Goal: Task Accomplishment & Management: Use online tool/utility

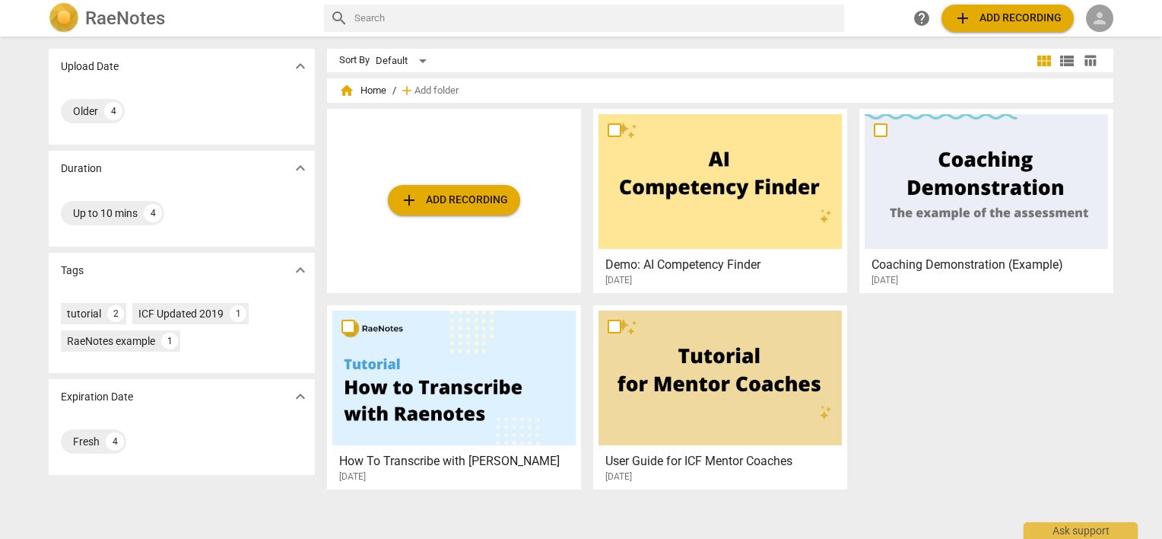
click at [1093, 21] on span "person" at bounding box center [1100, 18] width 18 height 18
click at [1101, 38] on li "Login" at bounding box center [1113, 36] width 55 height 37
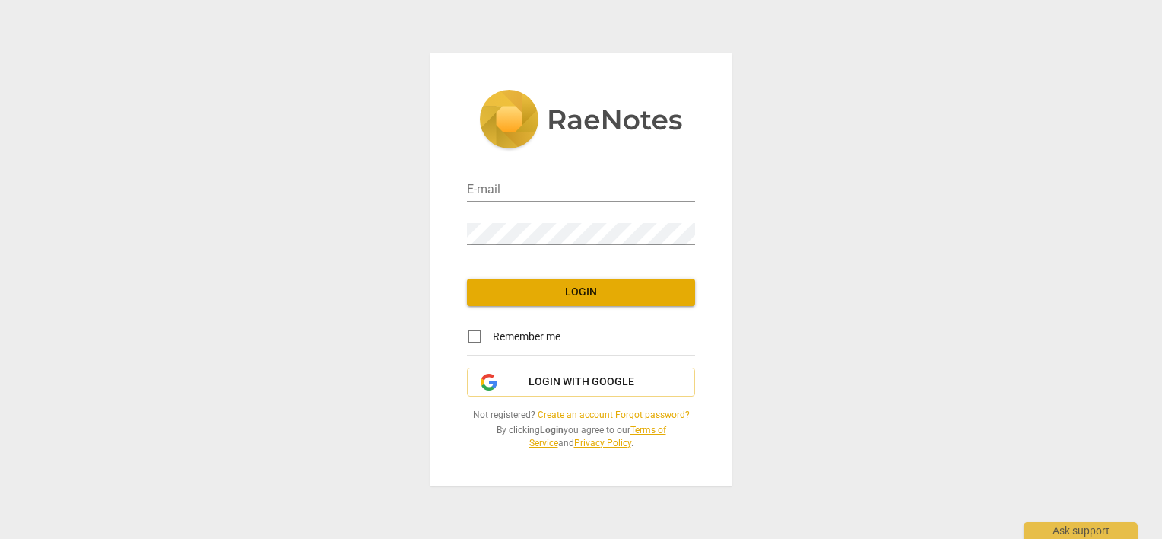
type input "[PERSON_NAME][EMAIL_ADDRESS][DOMAIN_NAME]"
click at [478, 335] on input "Remember me" at bounding box center [474, 336] width 37 height 37
checkbox input "true"
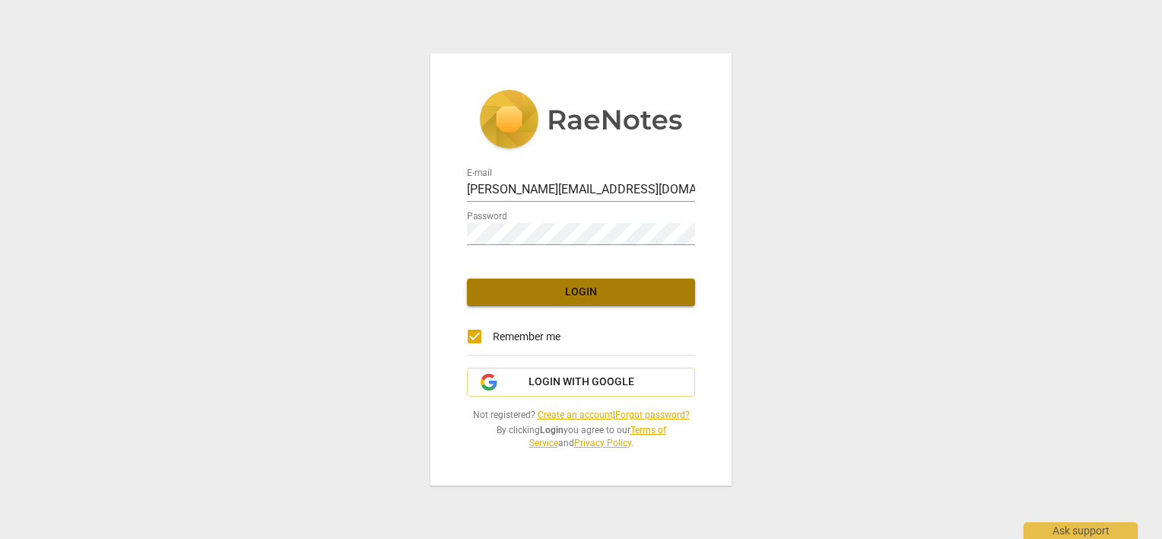
click at [521, 292] on span "Login" at bounding box center [581, 291] width 204 height 15
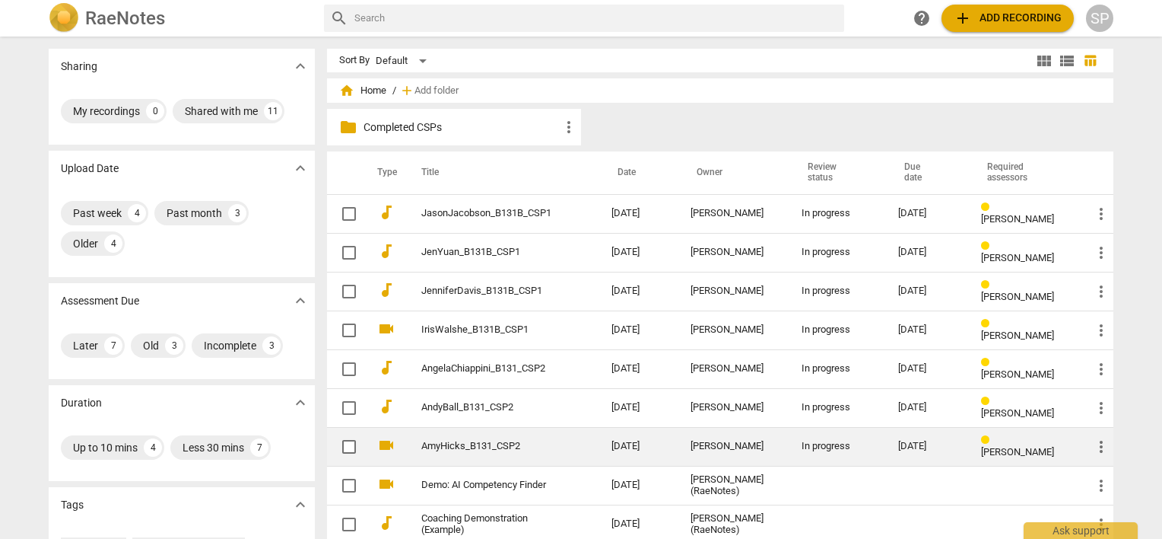
click at [462, 443] on link "AmyHicks_B131_CSP2" at bounding box center [488, 445] width 135 height 11
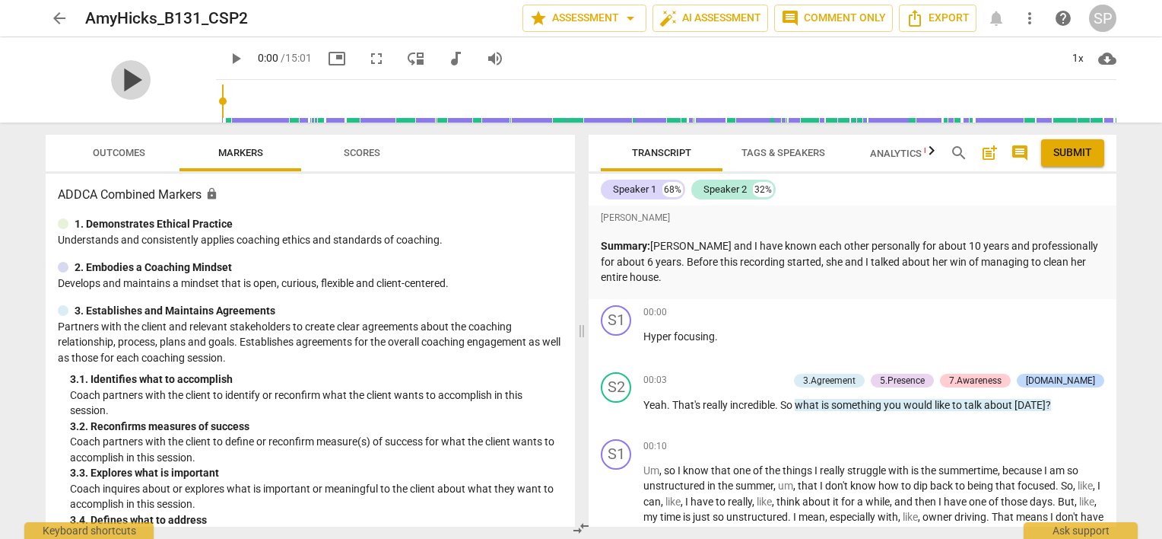
click at [116, 81] on span "play_arrow" at bounding box center [131, 80] width 40 height 40
click at [227, 56] on span "pause" at bounding box center [236, 58] width 18 height 18
type input "41"
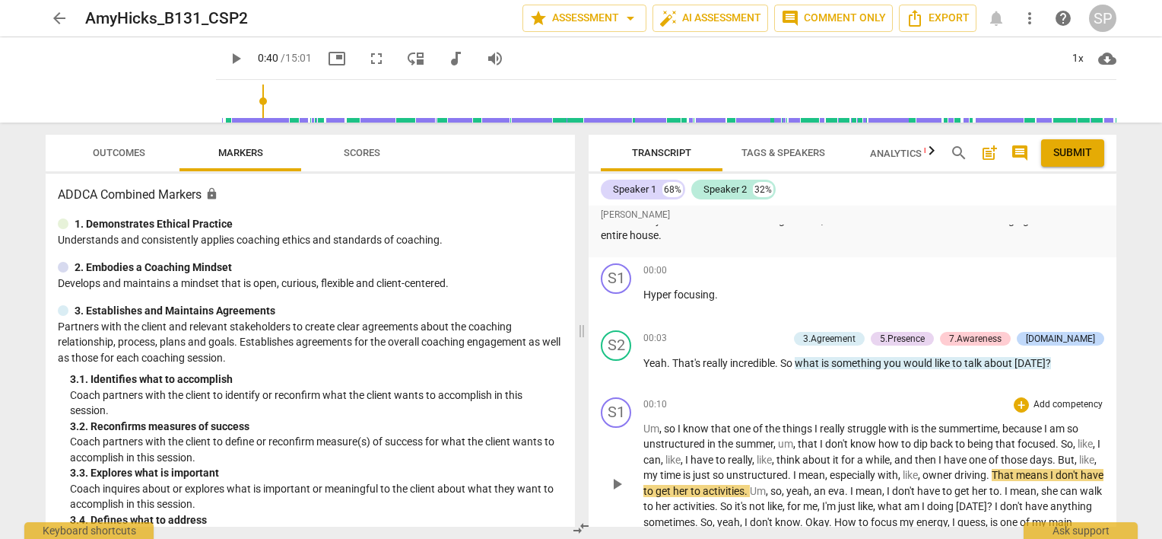
scroll to position [152, 0]
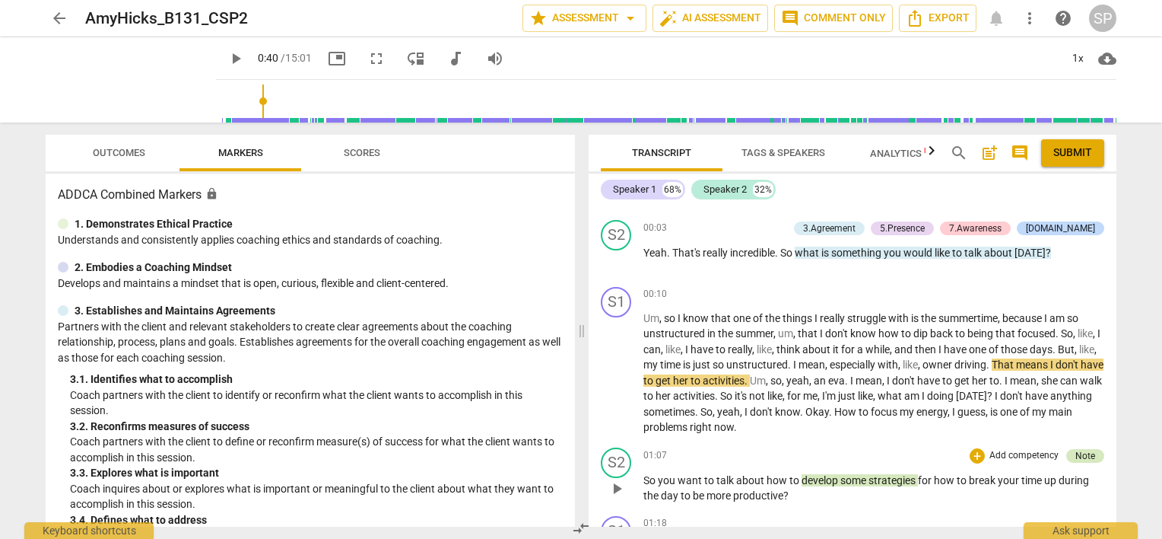
click at [1086, 449] on div "Note" at bounding box center [1086, 456] width 20 height 14
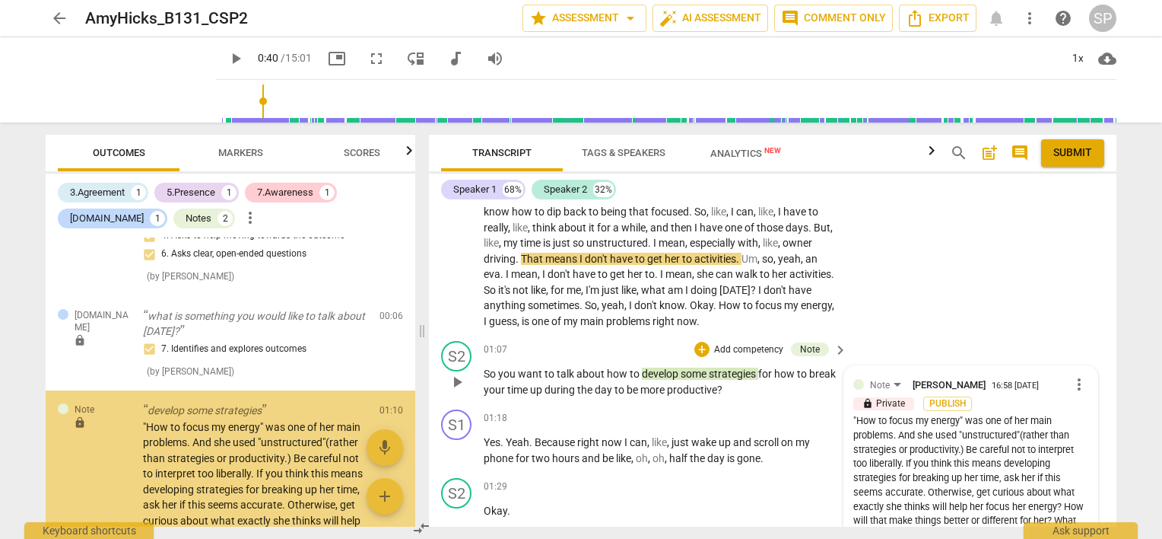
scroll to position [296, 0]
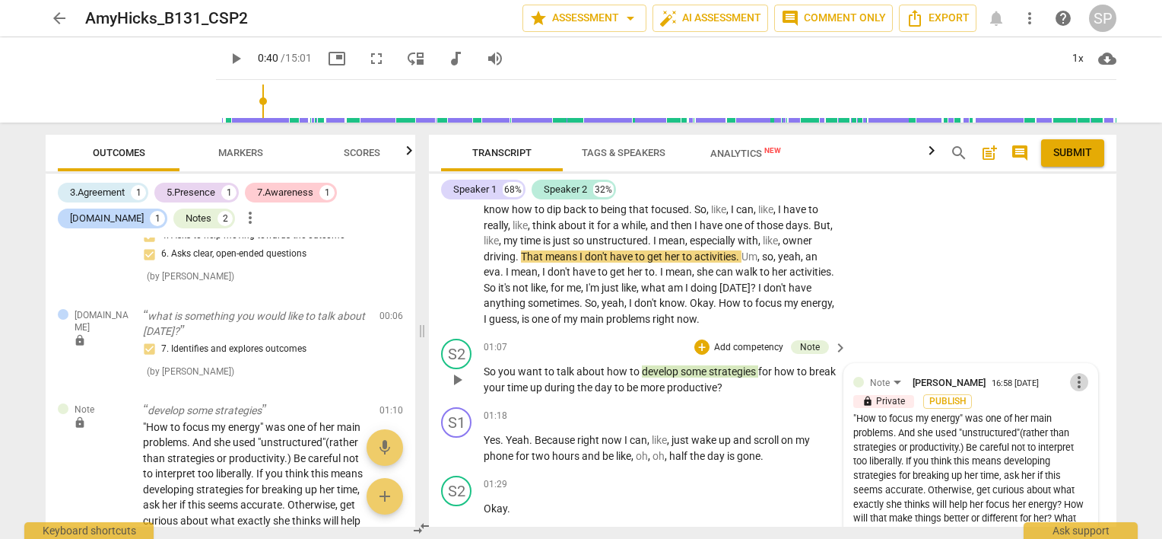
click at [1078, 383] on span "more_vert" at bounding box center [1079, 382] width 18 height 18
click at [1078, 383] on li "Edit" at bounding box center [1092, 381] width 52 height 29
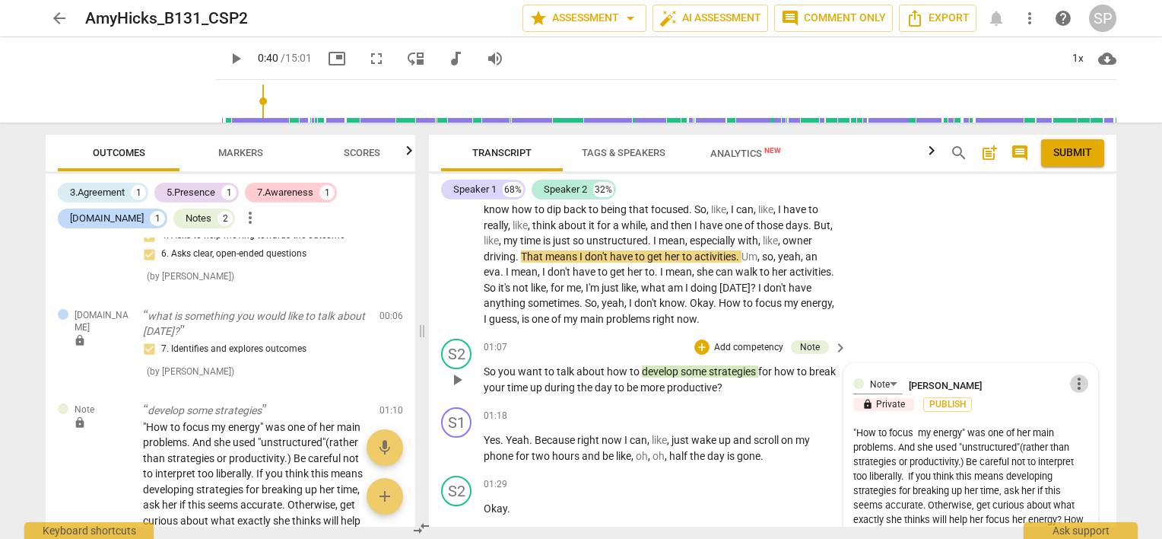
click at [1076, 386] on span "more_vert" at bounding box center [1079, 383] width 18 height 18
click at [1077, 382] on li "Edit" at bounding box center [1092, 382] width 52 height 29
click at [853, 430] on textarea ""How to focus my energy" was one of her main problems. And she used "unstructur…" at bounding box center [970, 483] width 235 height 116
type textarea "T"How to focus my energy" was one of her main problems. And she used "unstructu…"
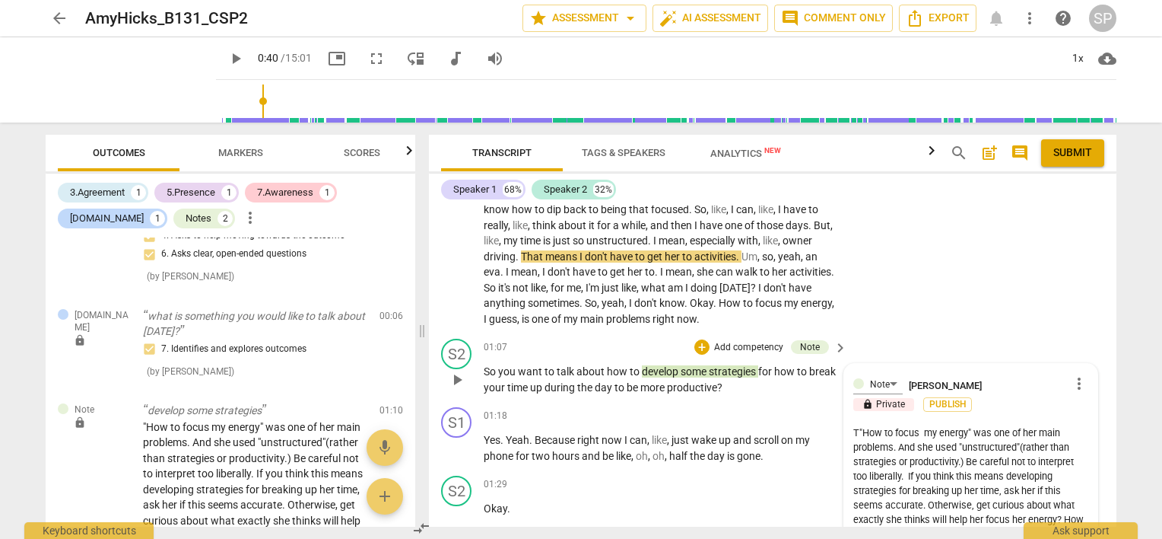
type textarea "Tr"How to focus my energy" was one of her main problems. And she used "unstruct…"
type textarea "Try"How to focus my energy" was one of her main problems. And she used "unstruc…"
type textarea "Try "How to focus my energy" was one of her main problems. And she used "unstru…"
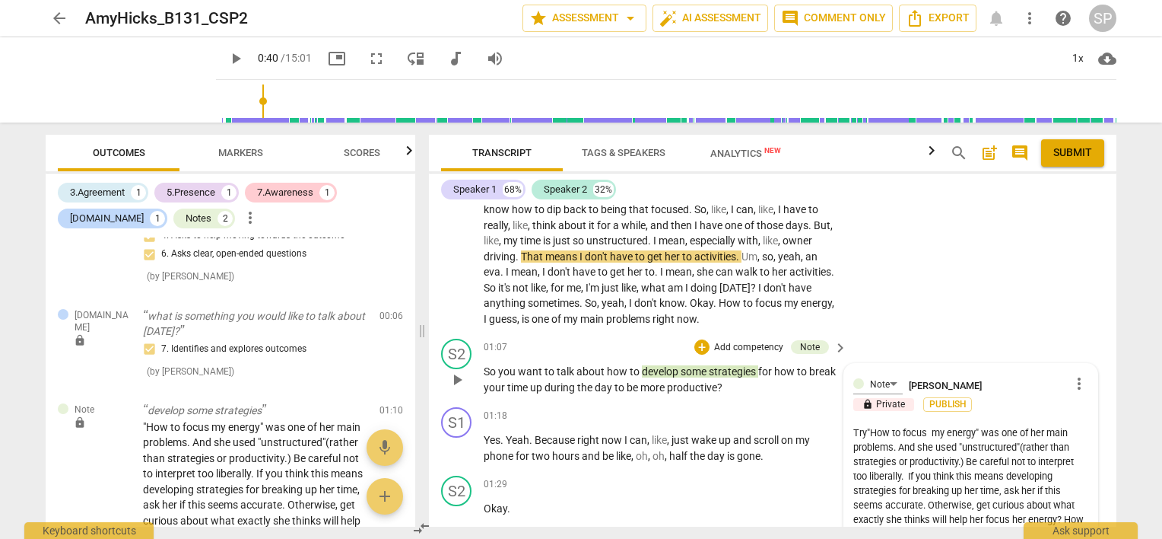
type textarea "Try "How to focus my energy" was one of her main problems. And she used "unstru…"
type textarea "Try t"How to focus my energy" was one of her main problems. And she used "unstr…"
type textarea "Try to"How to focus my energy" was one of her main problems. And she used "unst…"
type textarea "Try to "How to focus my energy" was one of her main problems. And she used "uns…"
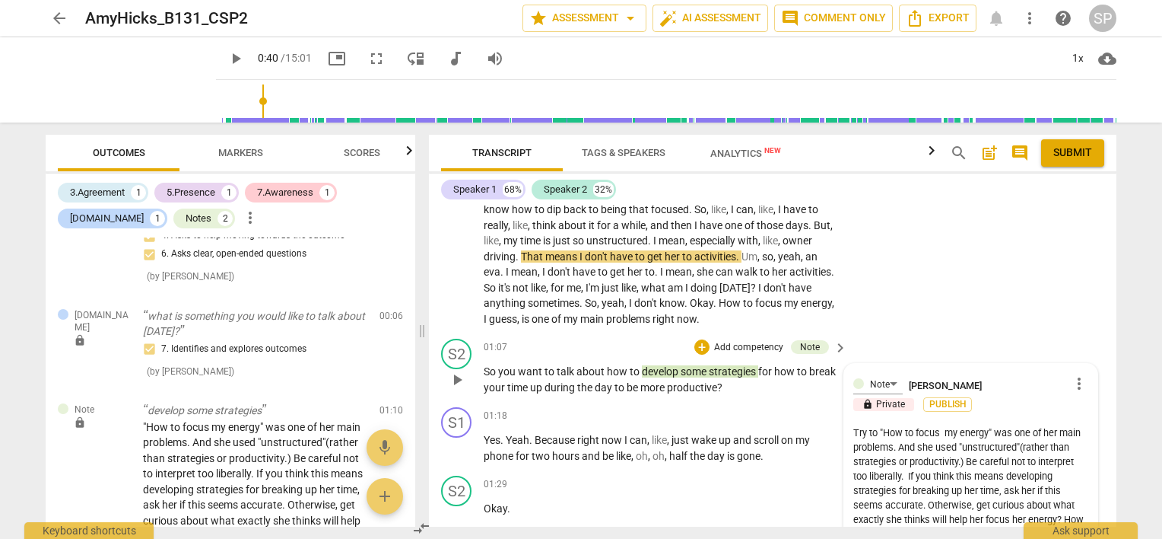
type textarea "Try to s"How to focus my energy" was one of her main problems. And she used "un…"
type textarea "Try to st"How to focus my energy" was one of her main problems. And she used "u…"
type textarea "Try to sti"How to focus my energy" was one of her main problems. And she used "…"
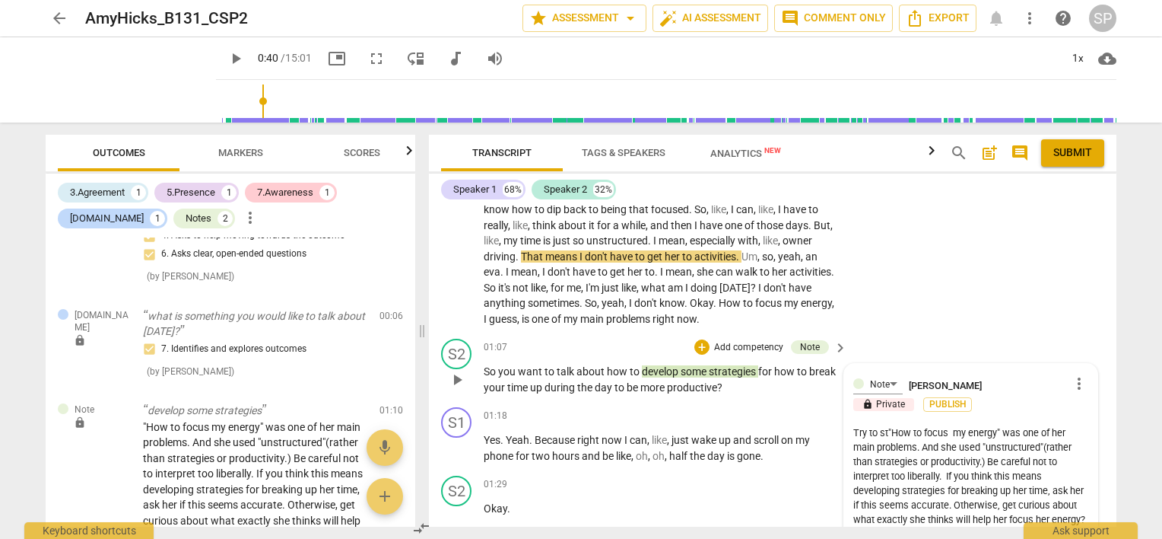
type textarea "Try to sti"How to focus my energy" was one of her main problems. And she used "…"
type textarea "Try to stic"How to focus my energy" was one of her main problems. And she used …"
type textarea "Try to stick"How to focus my energy" was one of her main problems. And she used…"
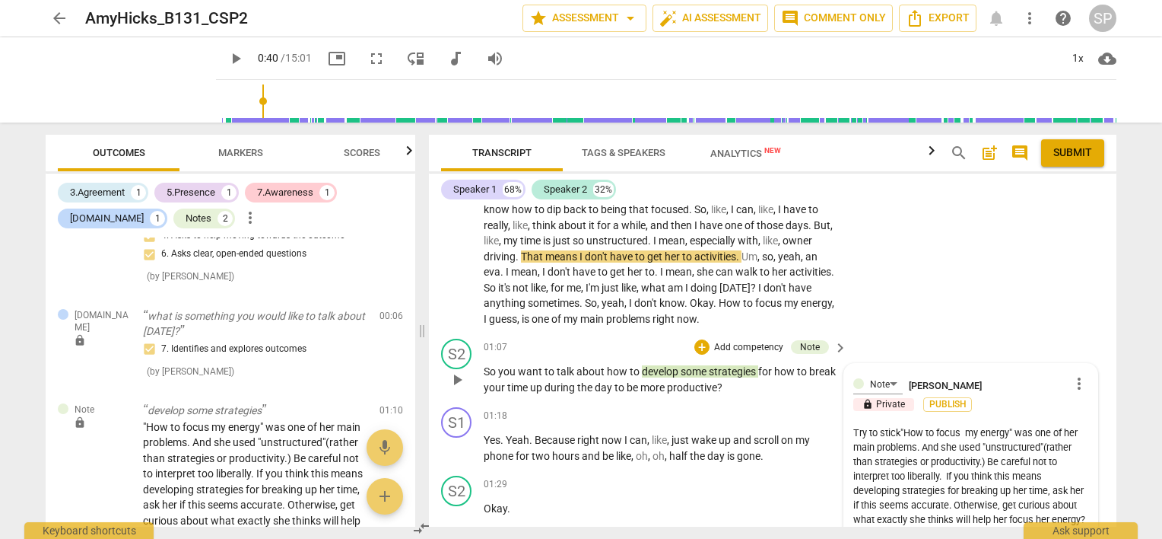
type textarea "Try to stick "How to focus my energy" was one of her main problems. And she use…"
type textarea "Try to stick w"How to focus my energy" was one of her main problems. And she us…"
type textarea "Try to stick wi"How to focus my energy" was one of her main problems. And she u…"
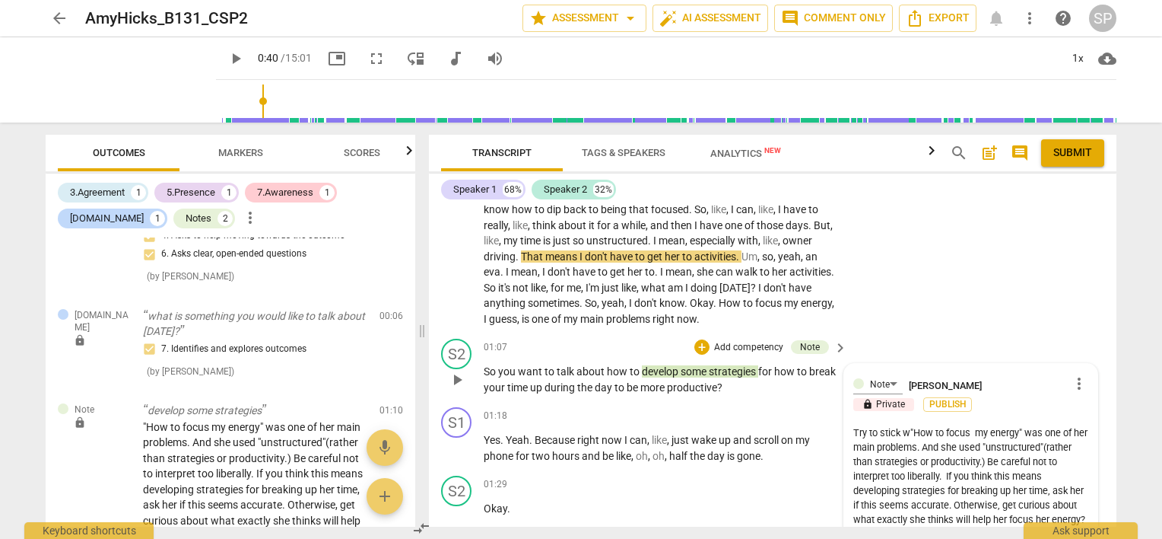
type textarea "Try to stick wi"How to focus my energy" was one of her main problems. And she u…"
type textarea "Try to stick wit"How to focus my energy" was one of her main problems. And she …"
type textarea "Try to stick with"How to focus my energy" was one of her main problems. And she…"
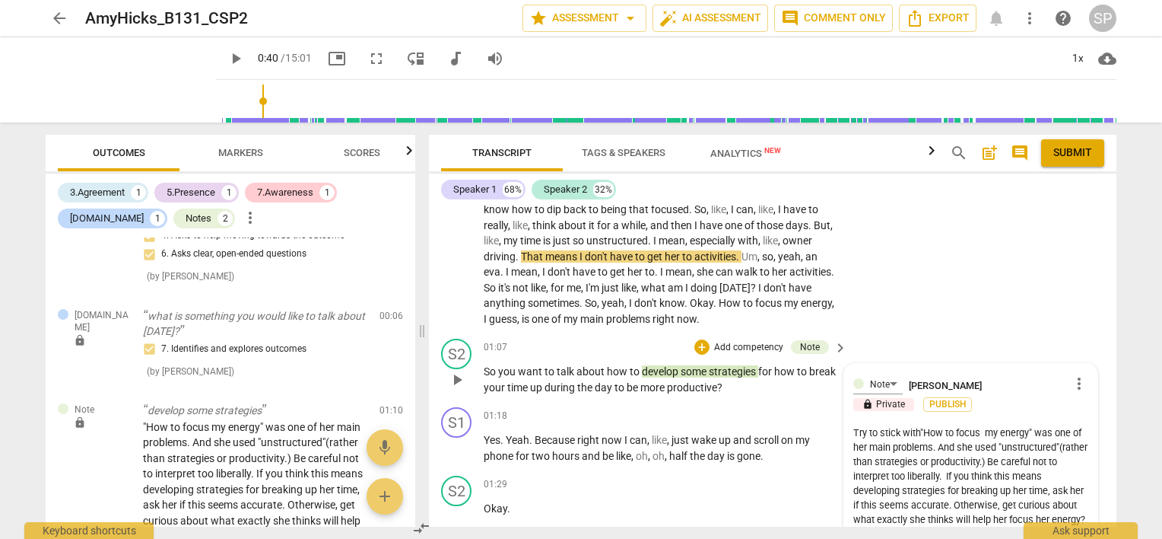
type textarea "Try to stick with "How to focus my energy" was one of her main problems. And sh…"
type textarea "Try to stick with h"How to focus my energy" was one of her main problems. And s…"
type textarea "Try to stick with he"How to focus my energy" was one of her main problems. And …"
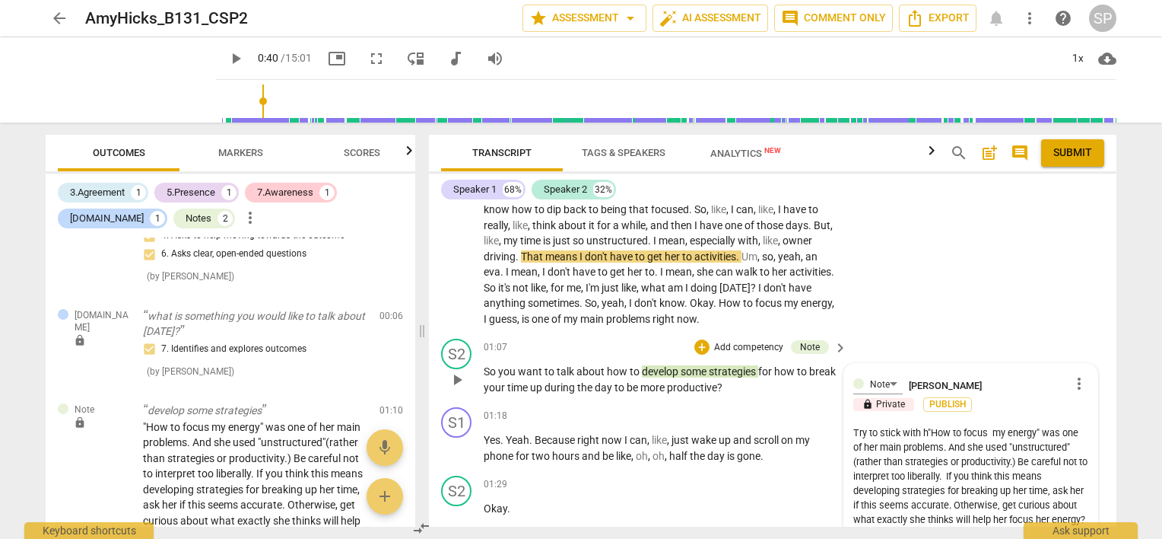
type textarea "Try to stick with he"How to focus my energy" was one of her main problems. And …"
type textarea "Try to stick with her"How to focus my energy" was one of her main problems. And…"
type textarea "Try to stick with her "How to focus my energy" was one of her main problems. An…"
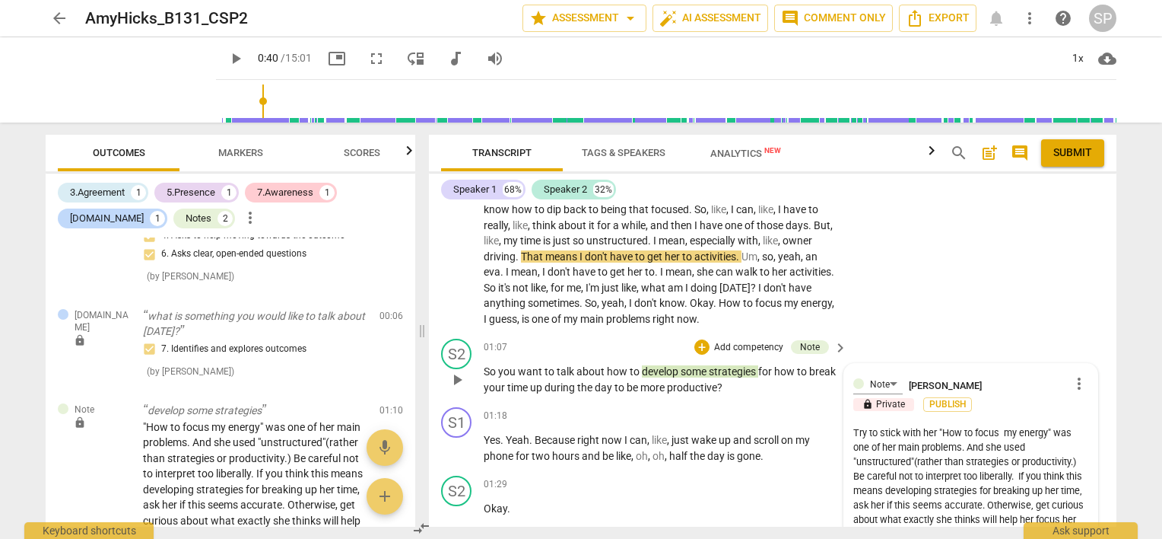
type textarea "Try to stick with her l"How to focus my energy" was one of her main problems. A…"
type textarea "Try to stick with her la"How to focus my energy" was one of her main problems. …"
type textarea "Try to stick with her lan"How to focus my energy" was one of her main problems.…"
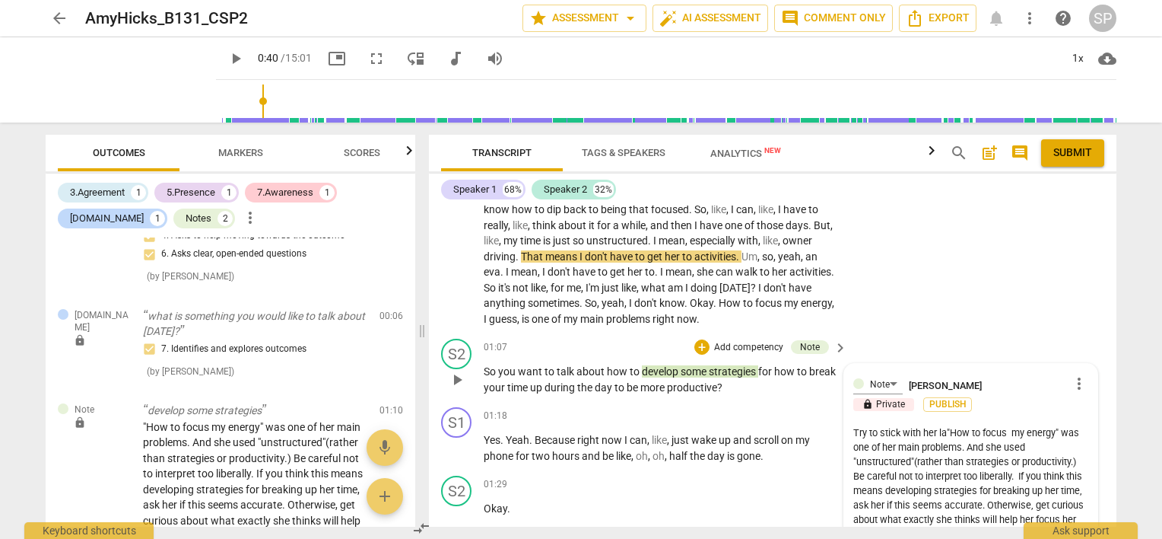
type textarea "Try to stick with her lan"How to focus my energy" was one of her main problems.…"
type textarea "Try to stick with her lang"How to focus my energy" was one of her main problems…"
type textarea "Try to stick with her langu"How to focus my energy" was one of her main problem…"
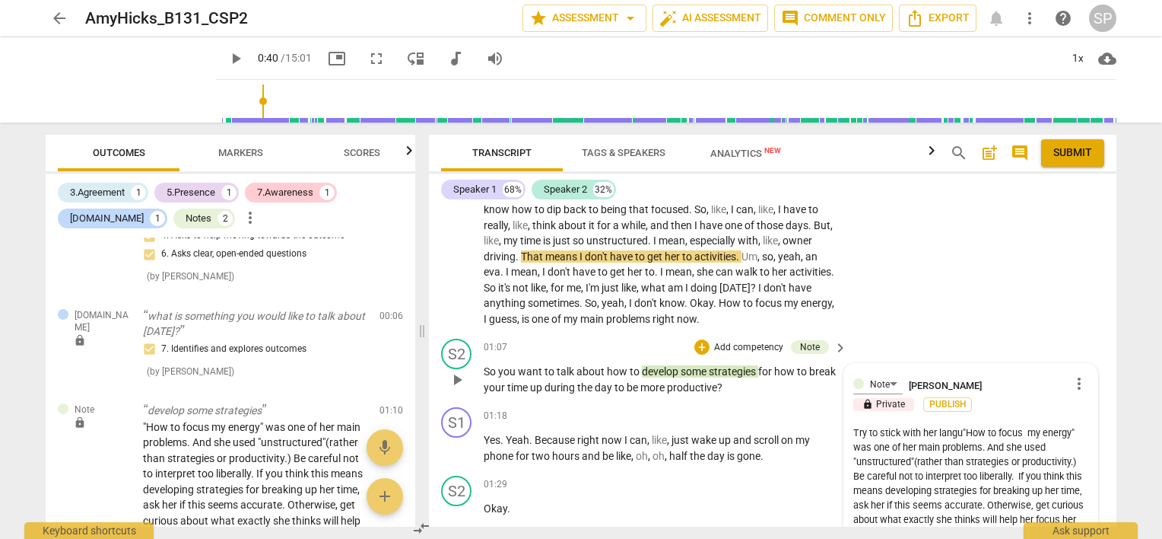
type textarea "Try to stick with her langua"How to focus my energy" was one of her main proble…"
type textarea "Try to stick with her languag"How to focus my energy" was one of her main probl…"
type textarea "Try to stick with her language"How to focus my energy" was one of her main prob…"
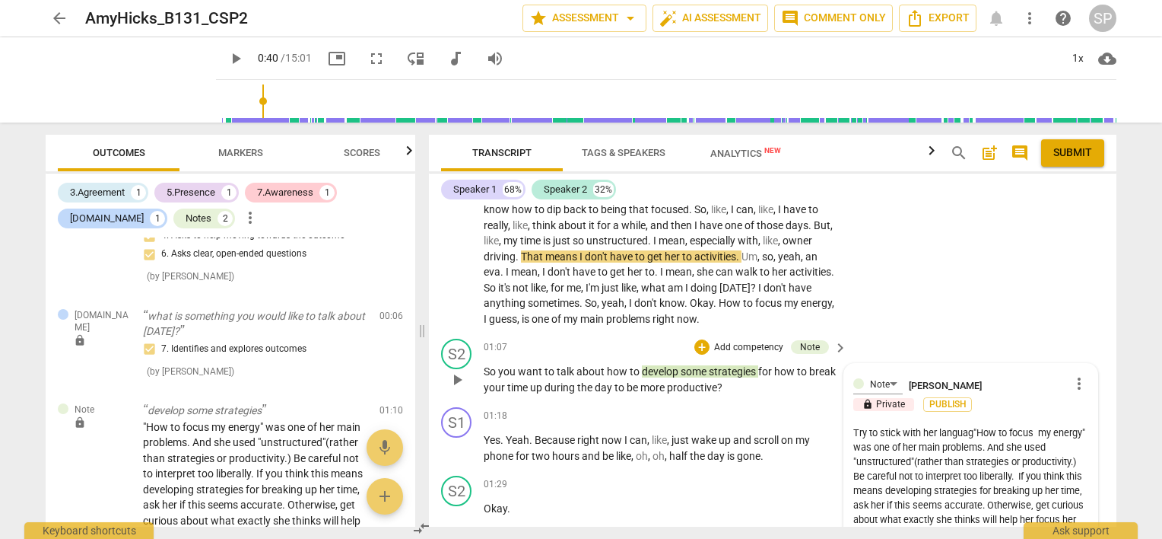
type textarea "Try to stick with her language"How to focus my energy" was one of her main prob…"
type textarea "Try to stick with her language "How to focus my energy" was one of her main pro…"
type textarea "Try to stick with her language ("How to focus my energy" was one of her main pr…"
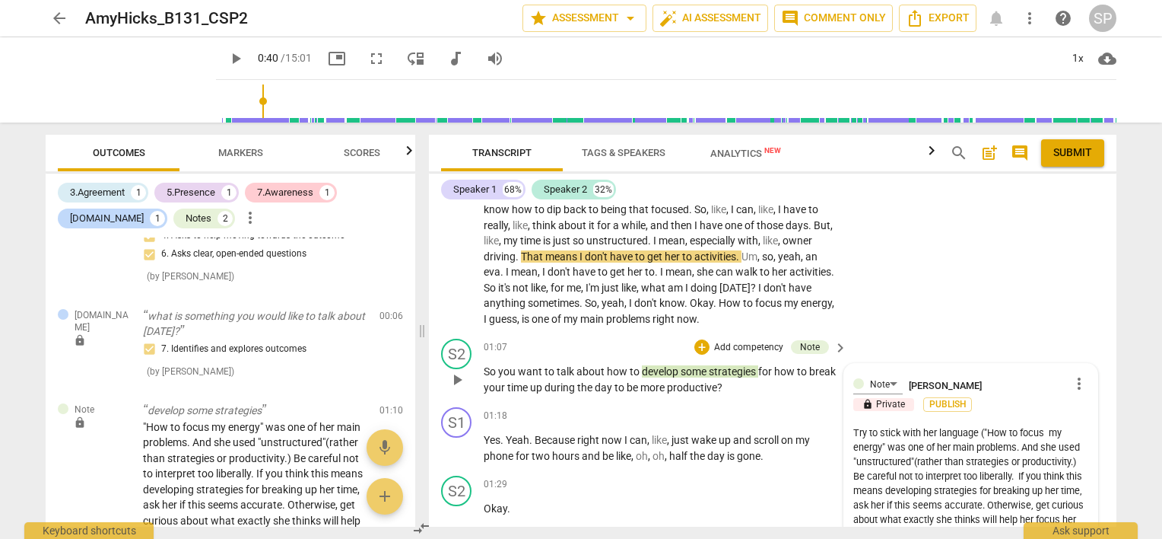
type textarea "Try to stick with her language "How to focus my energy" was one of her main pro…"
type textarea "Try to stick with her language a"How to focus my energy" was one of her main pr…"
type textarea "Try to stick with her language ad"How to focus my energy" was one of her main p…"
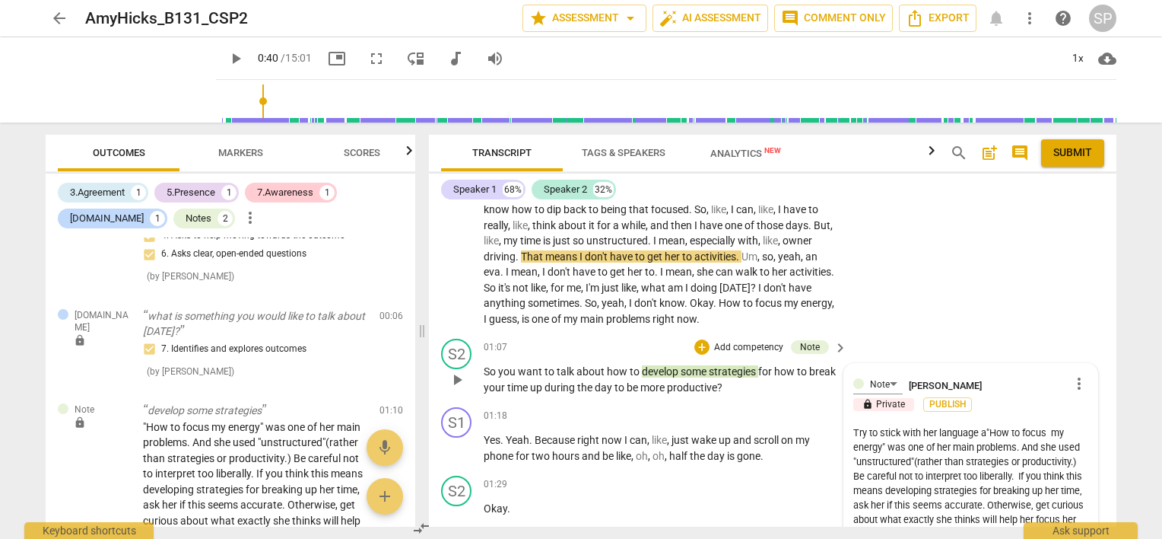
type textarea "Try to stick with her language ad"How to focus my energy" was one of her main p…"
type textarea "Try to stick with her language a"How to focus my energy" was one of her main pr…"
type textarea "Try to stick with her language an"How to focus my energy" was one of her main p…"
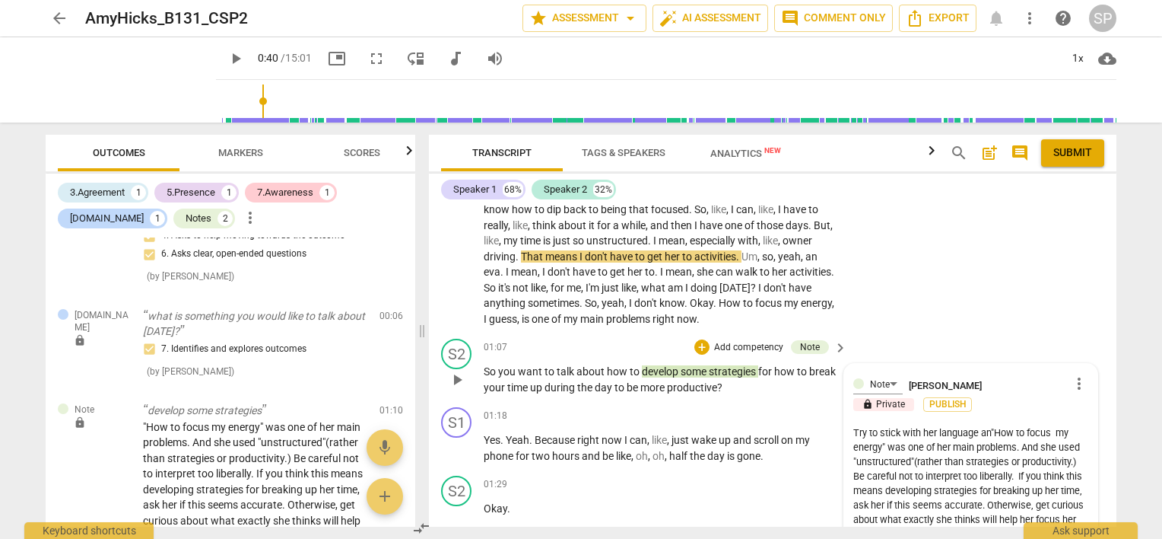
type textarea "Try to stick with her language a"How to focus my energy" was one of her main pr…"
type textarea "Try to stick with her language "How to focus my energy" was one of her main pro…"
type textarea "Try to stick with her language"How to focus my energy" was one of her main prob…"
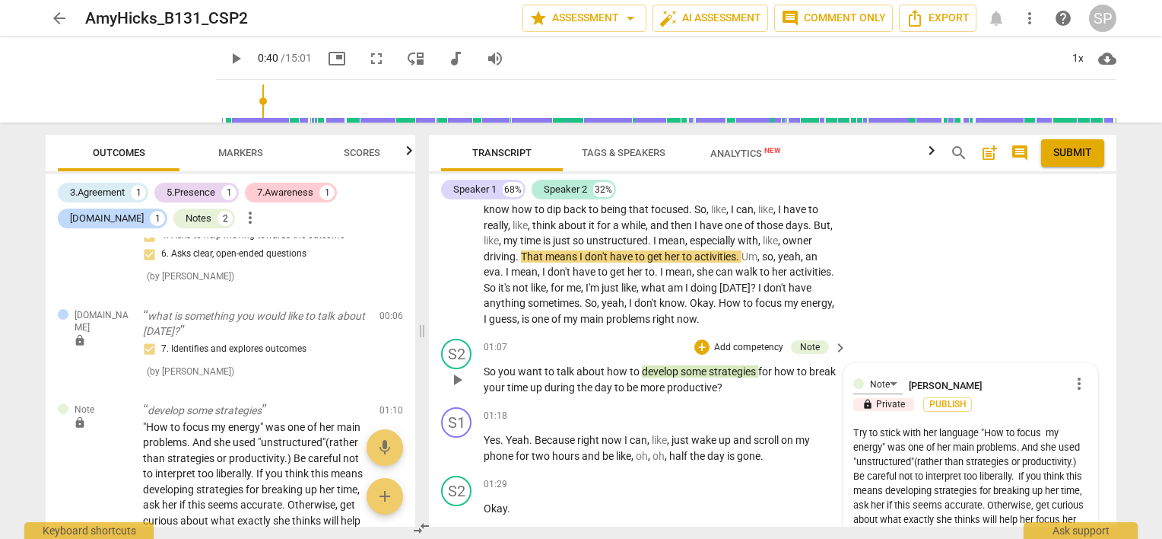
type textarea "Try to stick with her language"How to focus my energy" was one of her main prob…"
type textarea "Try to stick with her languag"How to focus my energy" was one of her main probl…"
type textarea "Try to stick with her langua"How to focus my energy" was one of her main proble…"
type textarea "Try to stick with her langu"How to focus my energy" was one of her main problem…"
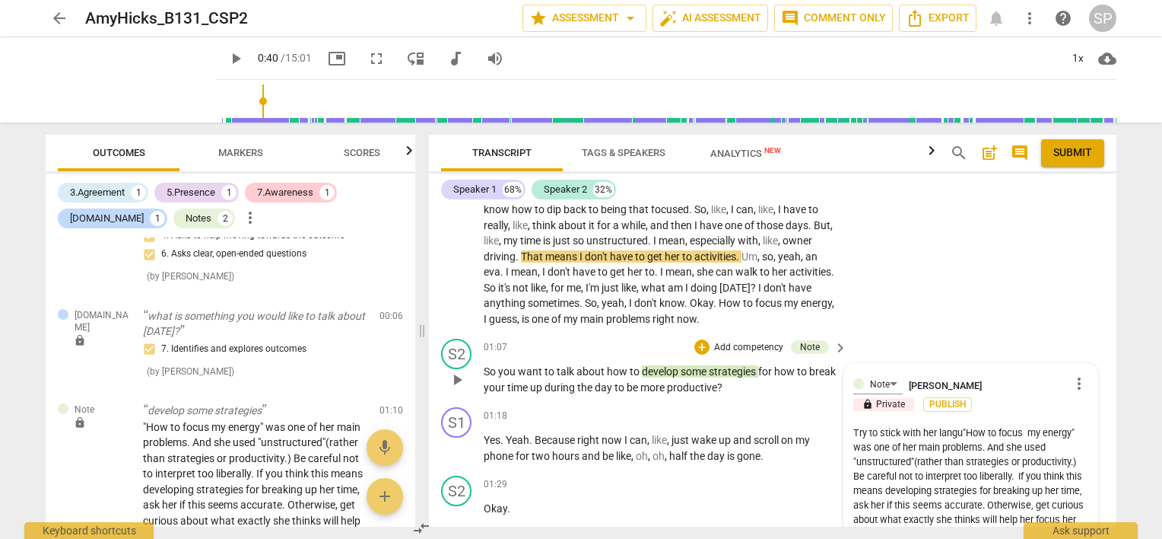
type textarea "Try to stick with her langua"How to focus my energy" was one of her main proble…"
type textarea "Try to stick with her languag"How to focus my energy" was one of her main probl…"
type textarea "Try to stick with her language"How to focus my energy" was one of her main prob…"
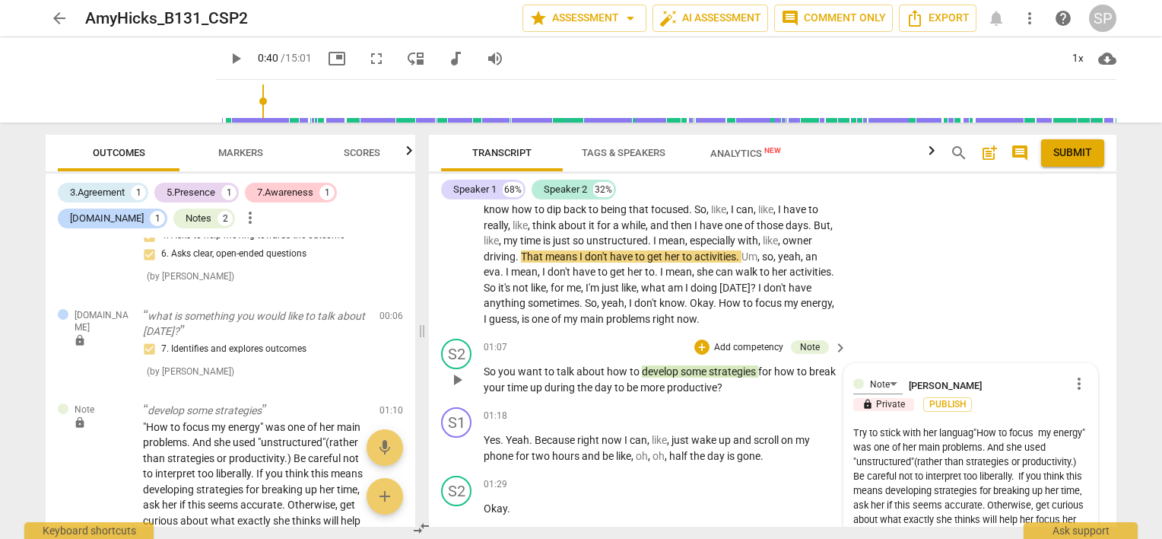
type textarea "Try to stick with her language"How to focus my energy" was one of her main prob…"
type textarea "Try to stick with her languagea"How to focus my energy" was one of her main pro…"
type textarea "Try to stick with her languagea "How to focus my energy" was one of her main pr…"
type textarea "Try to stick with her languagea"How to focus my energy" was one of her main pro…"
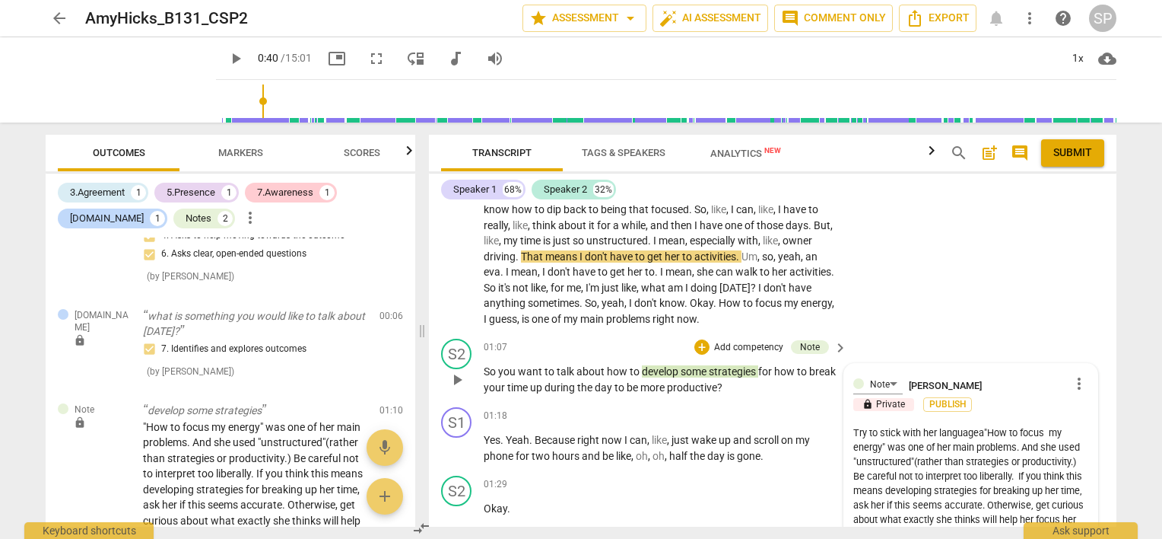
type textarea "Try to stick with her language"How to focus my energy" was one of her main prob…"
type textarea "Try to stick with her language "How to focus my energy" was one of her main pro…"
type textarea "Try to stick with her language -"How to focus my energy" was one of her main pr…"
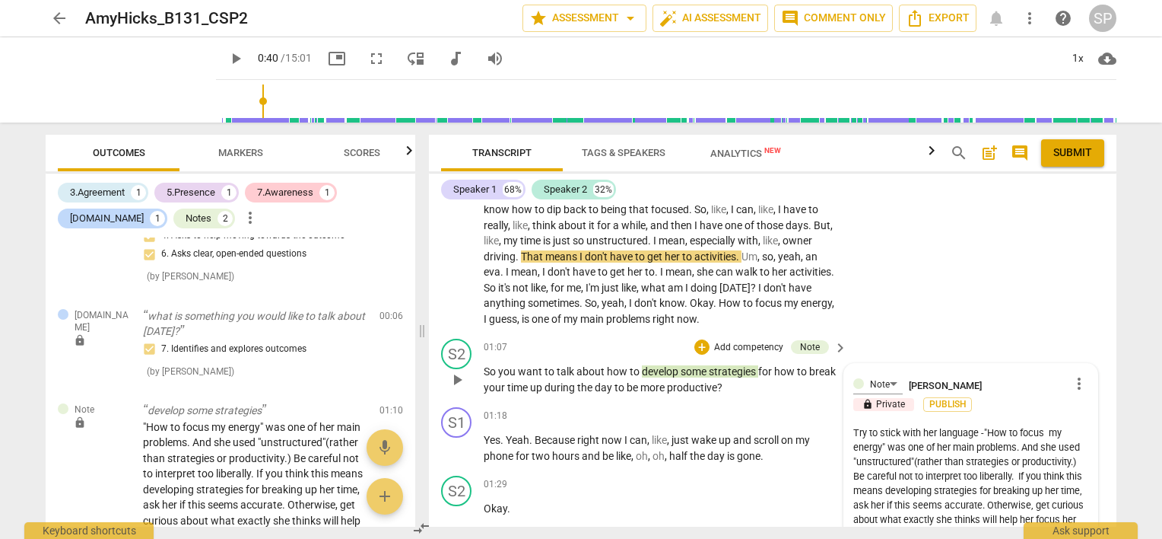
type textarea "Try to stick with her language - "How to focus my energy" was one of her main p…"
type textarea "Try to stick with her language - w"How to focus my energy" was one of her main …"
type textarea "Try to stick with her language - wh"How to focus my energy" was one of her main…"
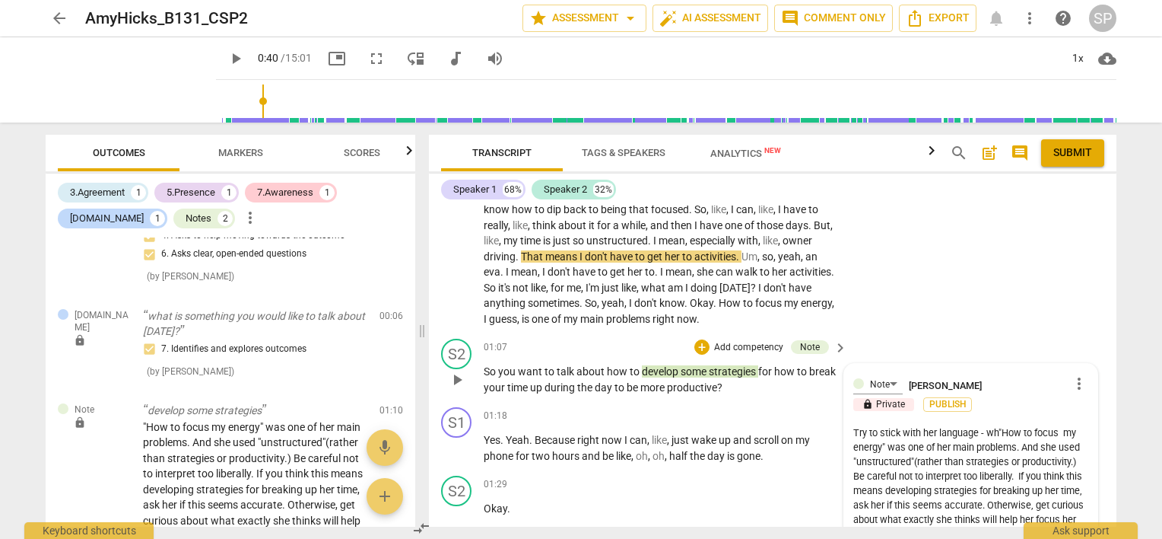
type textarea "Try to stick with her language - wha"How to focus my energy" was one of her mai…"
type textarea "Try to stick with her language - what"How to focus my energy" was one of her ma…"
type textarea "Try to stick with her language - what "How to focus my energy" was one of her m…"
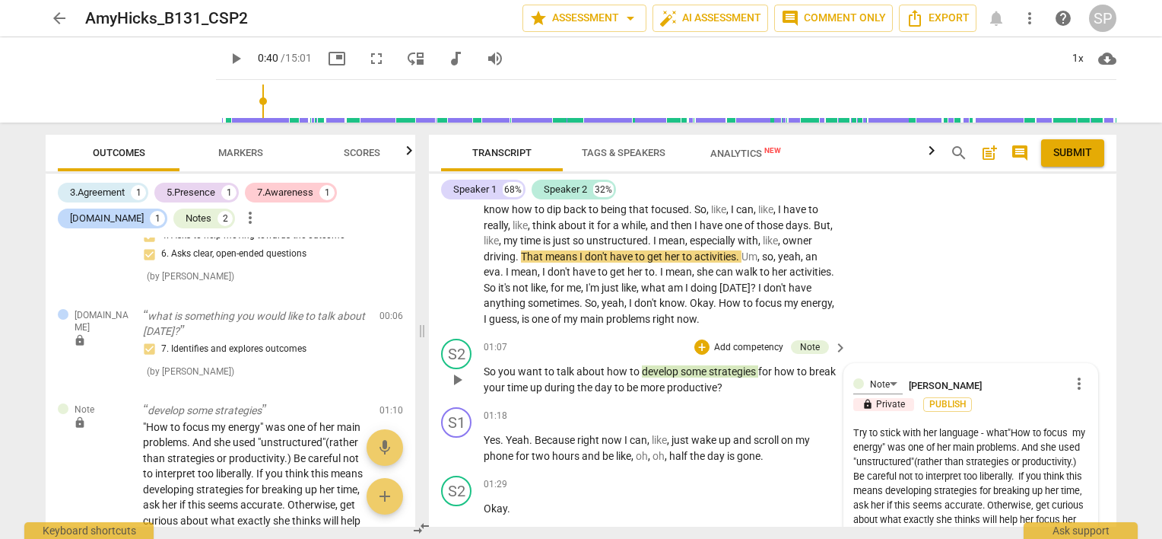
type textarea "Try to stick with her language - what "How to focus my energy" was one of her m…"
type textarea "Try to stick with her language - what s"How to focus my energy" was one of her …"
type textarea "Try to stick with her language - what sh"How to focus my energy" was one of her…"
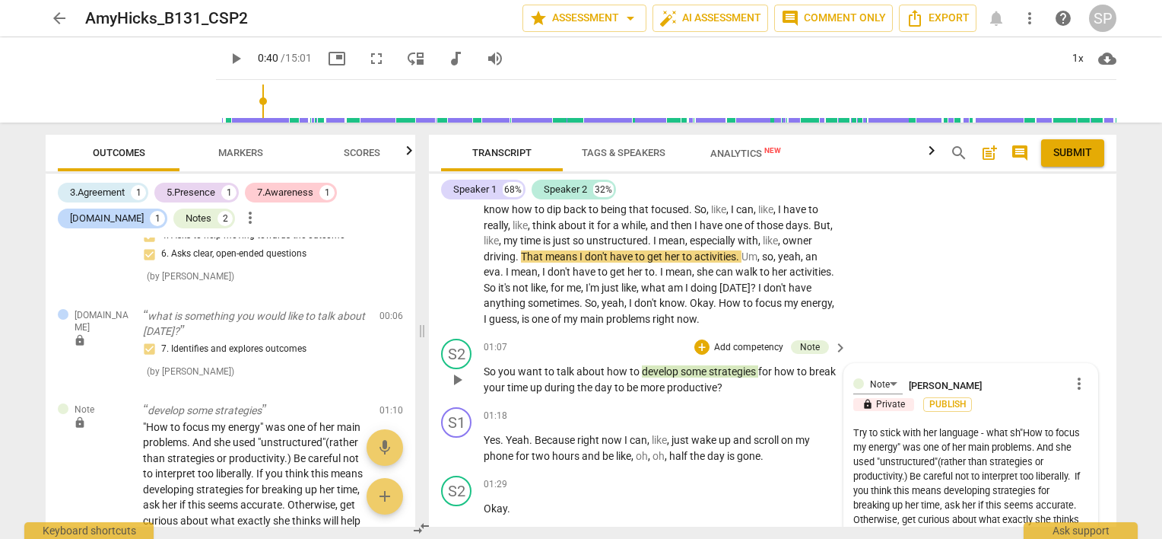
type textarea "Try to stick with her language - what she"How to focus my energy" was one of he…"
type textarea "Try to stick with her language - what she "How to focus my energy" was one of h…"
type textarea "Try to stick with her language - what she a"How to focus my energy" was one of …"
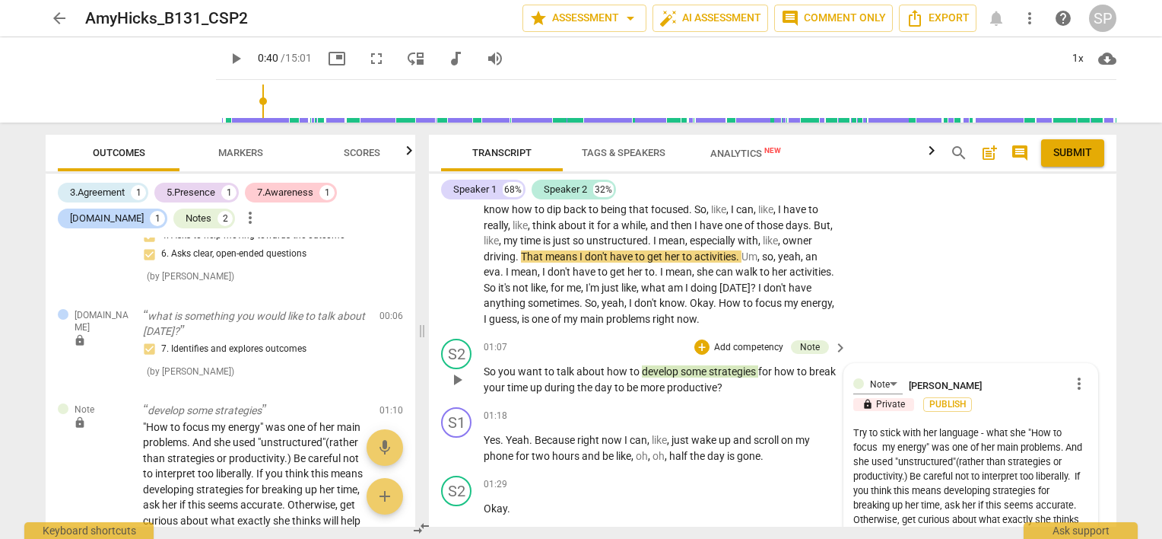
type textarea "Try to stick with her language - what she a"How to focus my energy" was one of …"
type textarea "Try to stick with her language - what she ac"How to focus my energy" was one of…"
type textarea "Try to stick with her language - what she act"How to focus my energy" was one o…"
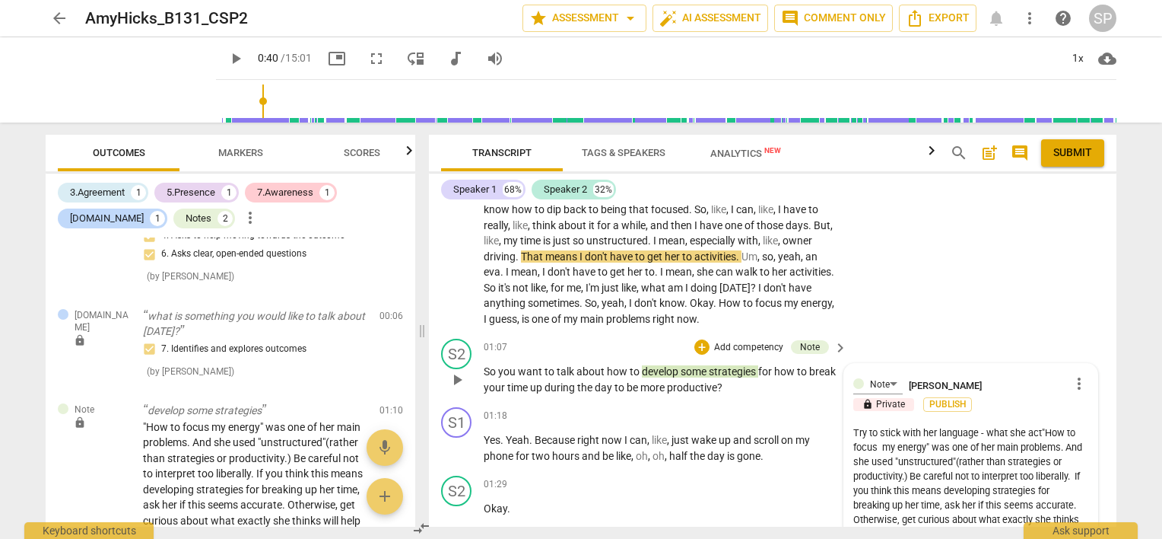
type textarea "Try to stick with her language - what she actu"How to focus my energy" was one …"
type textarea "Try to stick with her language - what she actua"How to focus my energy" was one…"
type textarea "Try to stick with her language - what she actual"How to focus my energy" was on…"
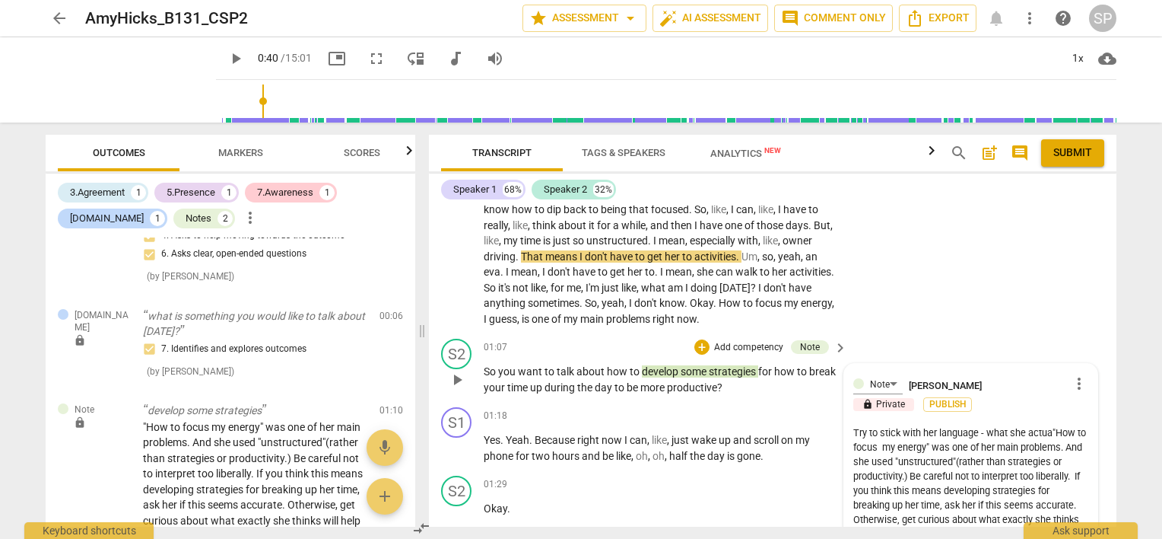
type textarea "Try to stick with her language - what she actual"How to focus my energy" was on…"
type textarea "Try to stick with her language - what she actuall"How to focus my energy" was o…"
type textarea "Try to stick with her language - what she actually"How to focus my energy" was …"
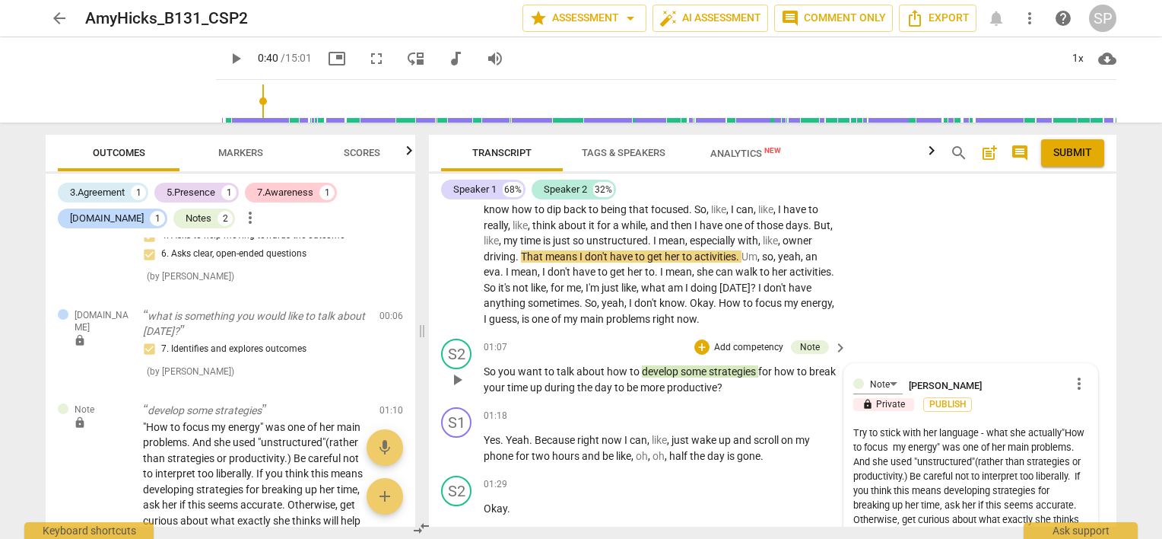
type textarea "Try to stick with her language - what she actually "How to focus my energy" was…"
type textarea "Try to stick with her language - what she actually s"How to focus my energy" wa…"
type textarea "Try to stick with her language - what she actually sa"How to focus my energy" w…"
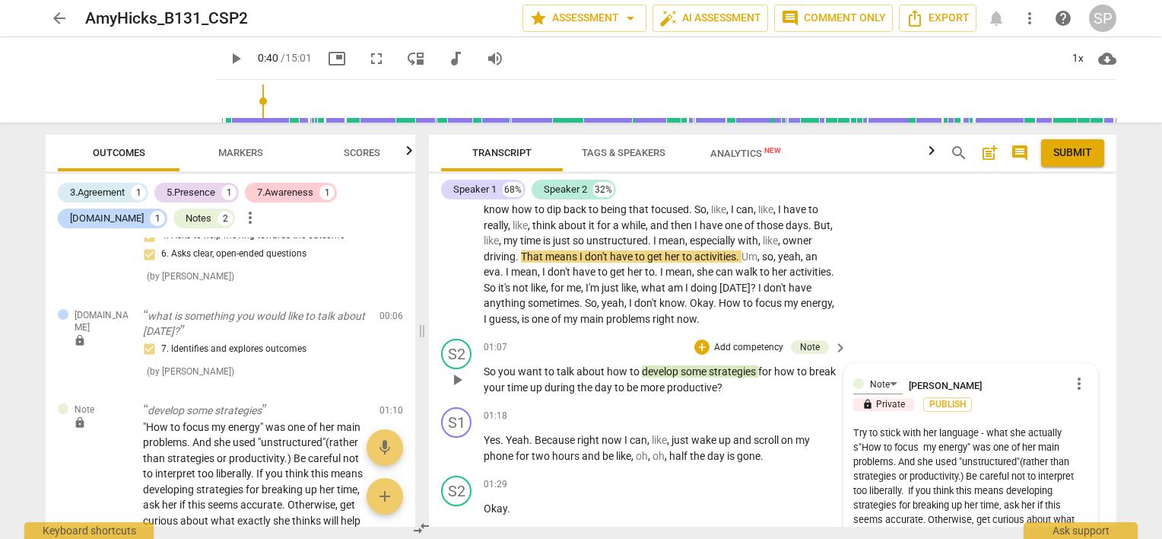
type textarea "Try to stick with her language - what she actually sa"How to focus my energy" w…"
type textarea "Try to stick with her language - what she actually sai"How to focus my energy" …"
type textarea "Try to stick with her language - what she actually said"How to focus my energy"…"
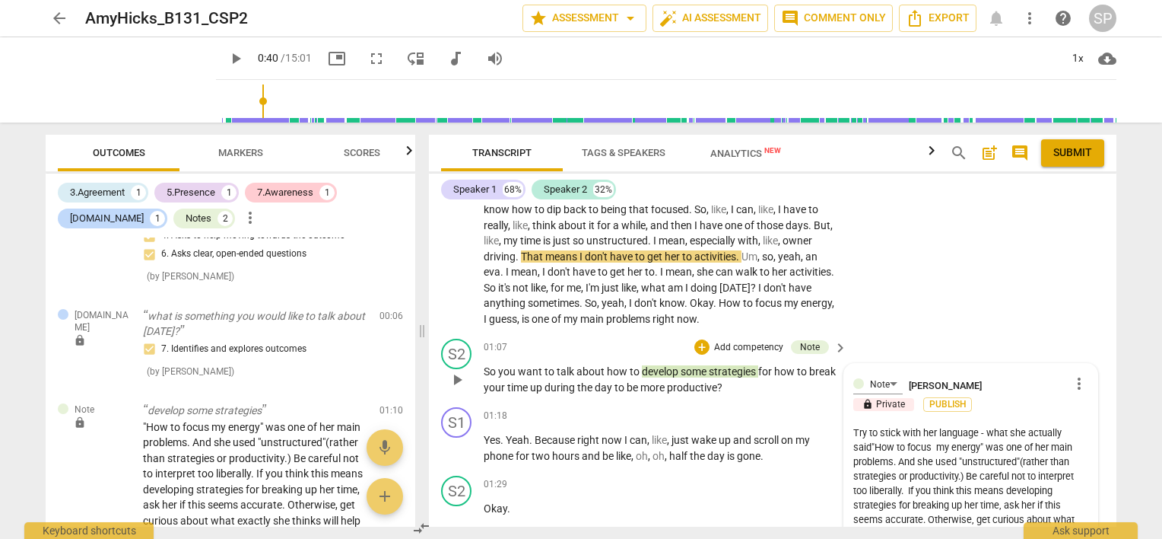
type textarea "Try to stick with her language - what she actually saidk"How to focus my energy…"
type textarea "Try to stick with her language - what she actually saidk."How to focus my energ…"
type textarea "Try to stick with her language - what she actually saidk"How to focus my energy…"
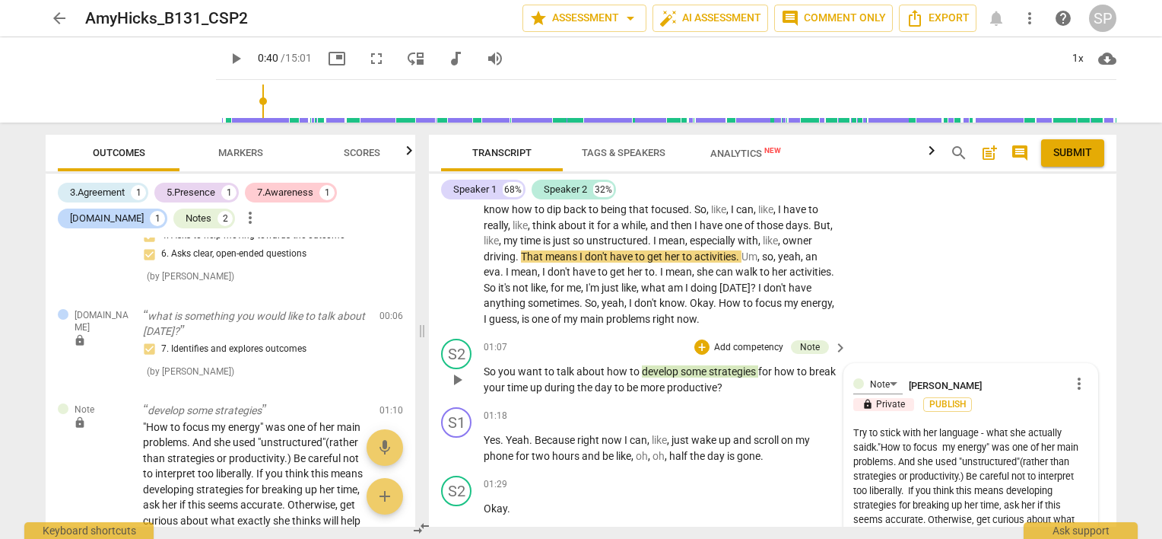
type textarea "Try to stick with her language - what she actually saidk"How to focus my energy…"
type textarea "Try to stick with her language - what she actually said"How to focus my energy"…"
type textarea "Try to stick with her language - what she actually said."How to focus my energy…"
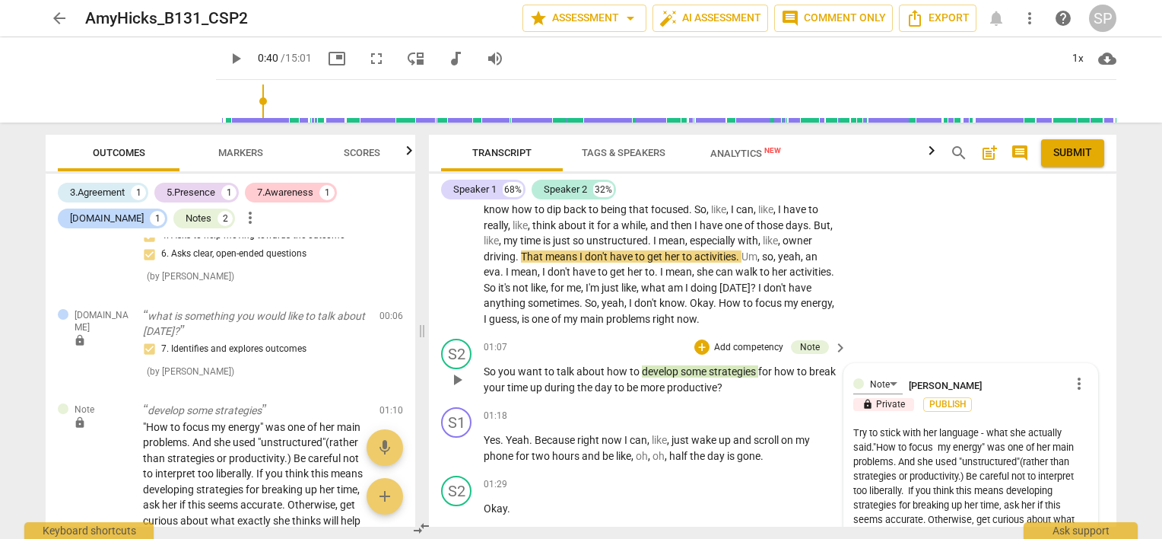
type textarea "Try to stick with her language - what she actually said. "How to focus my energ…"
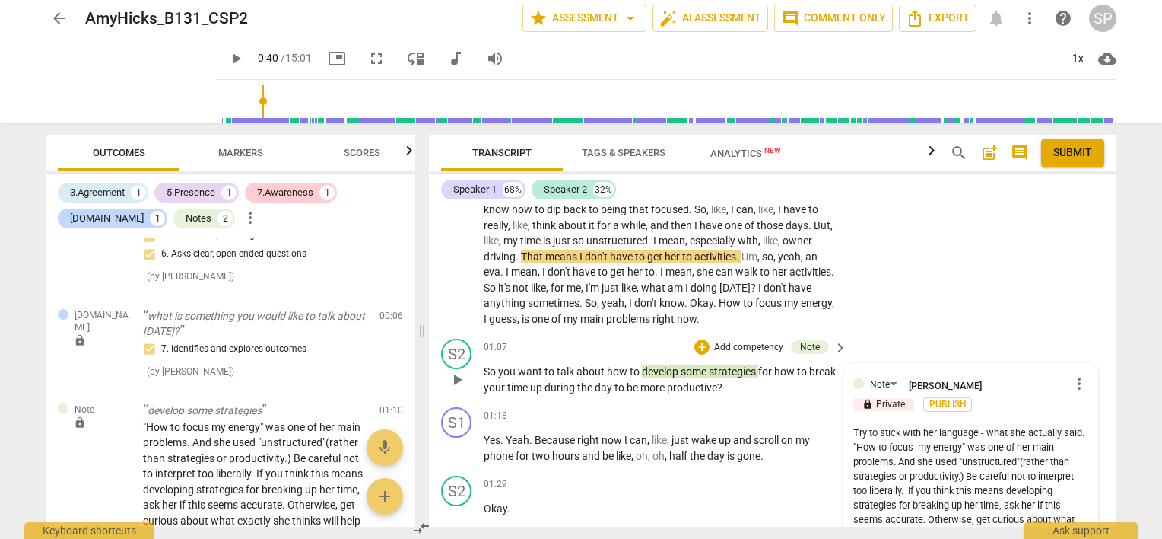
type textarea "Try to stick with her language - what she actually said. "How to focus my energ…"
click at [903, 487] on textarea "Try to stick with her language - what she actually said. "How to focus my energ…" at bounding box center [970, 483] width 235 height 116
type textarea "Try to stick with her language - what she actually said. "How to focus my energ…"
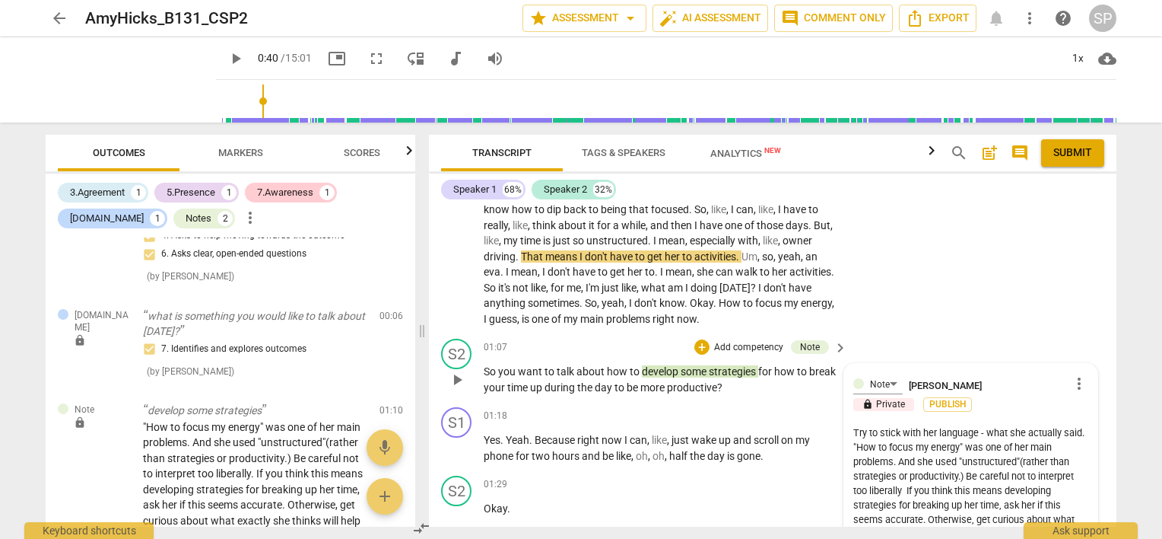
type textarea "Try to stick with her language - what she actually said. "How to focus my energ…"
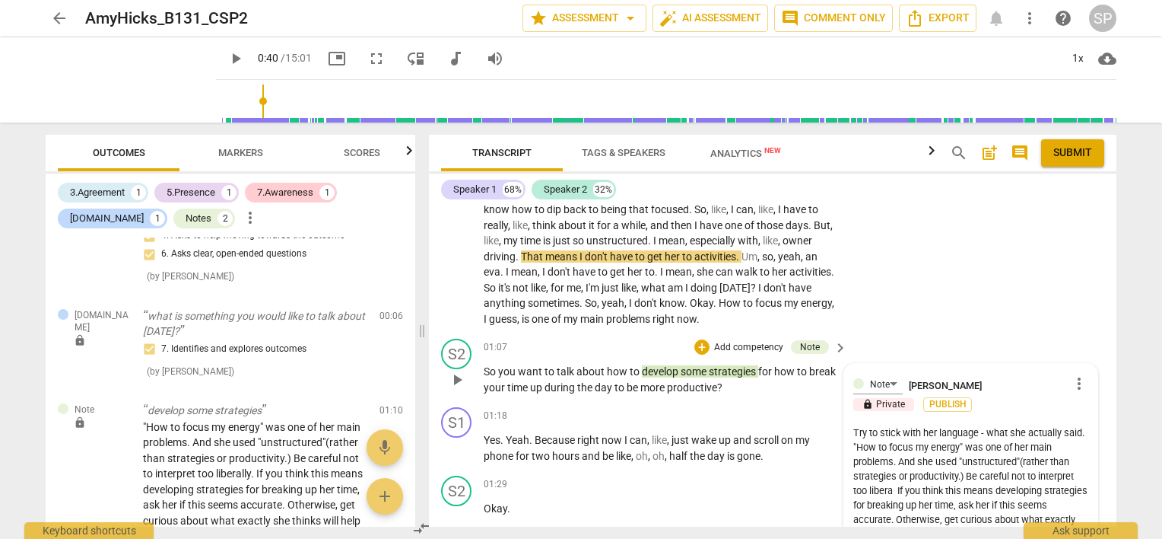
type textarea "Try to stick with her language - what she actually said. "How to focus my energ…"
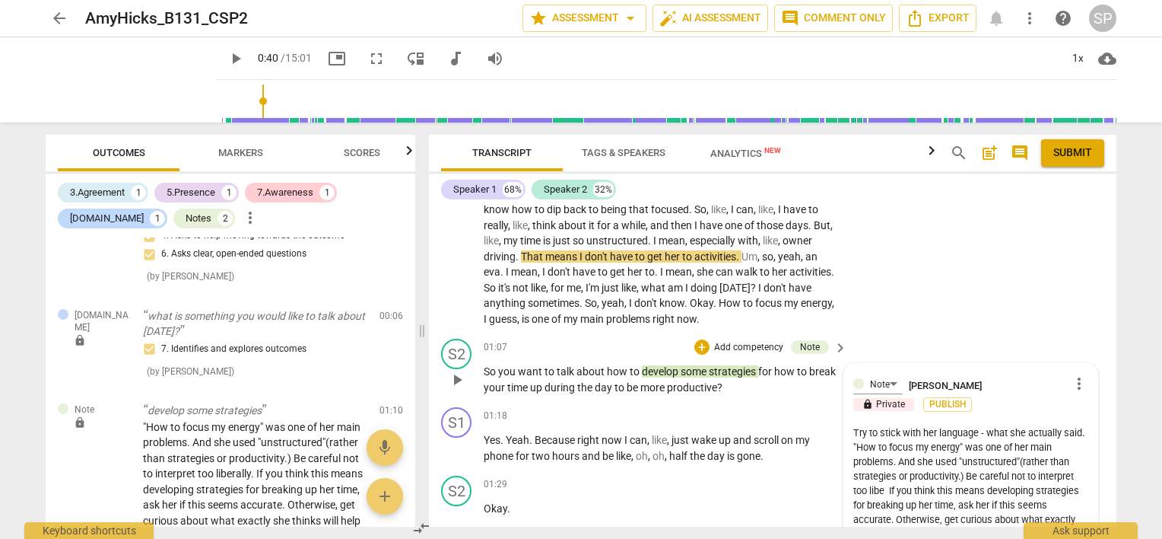
type textarea "Try to stick with her language - what she actually said. "How to focus my energ…"
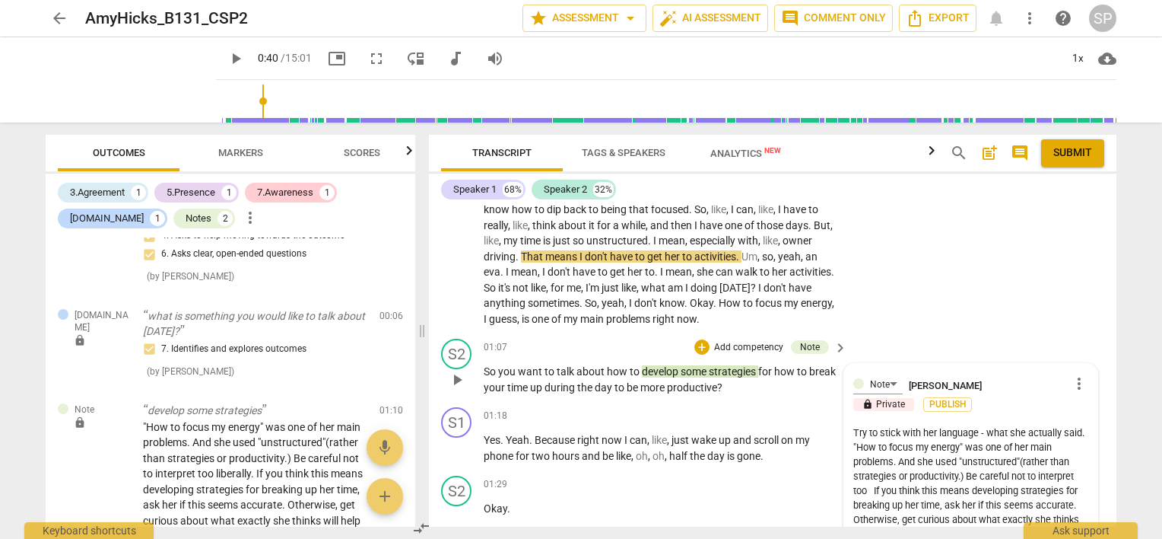
type textarea "Try to stick with her language - what she actually said. "How to focus my energ…"
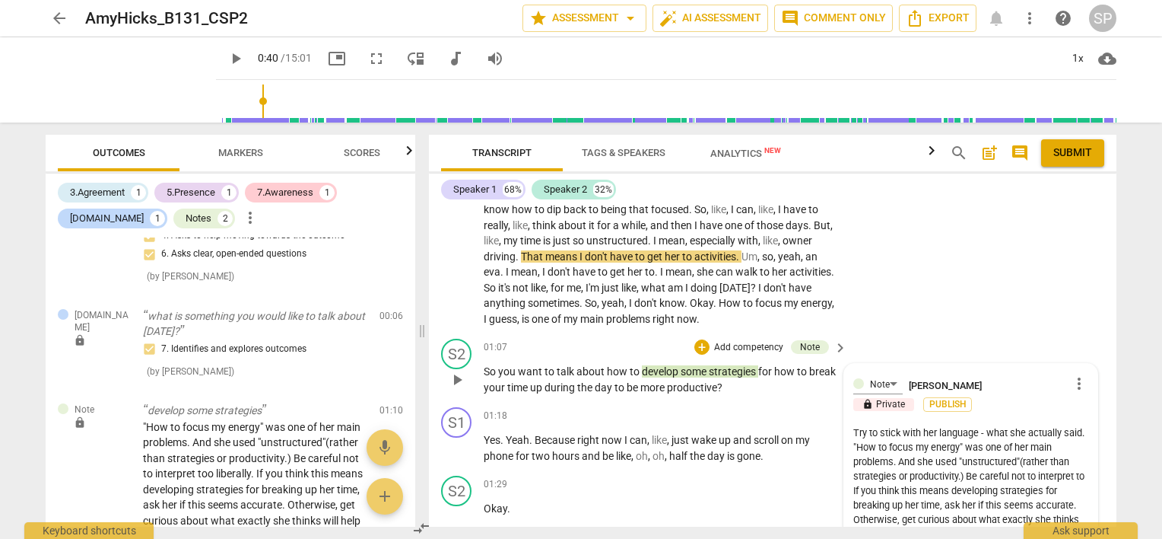
type textarea "Try to stick with her language - what she actually said. "How to focus my energ…"
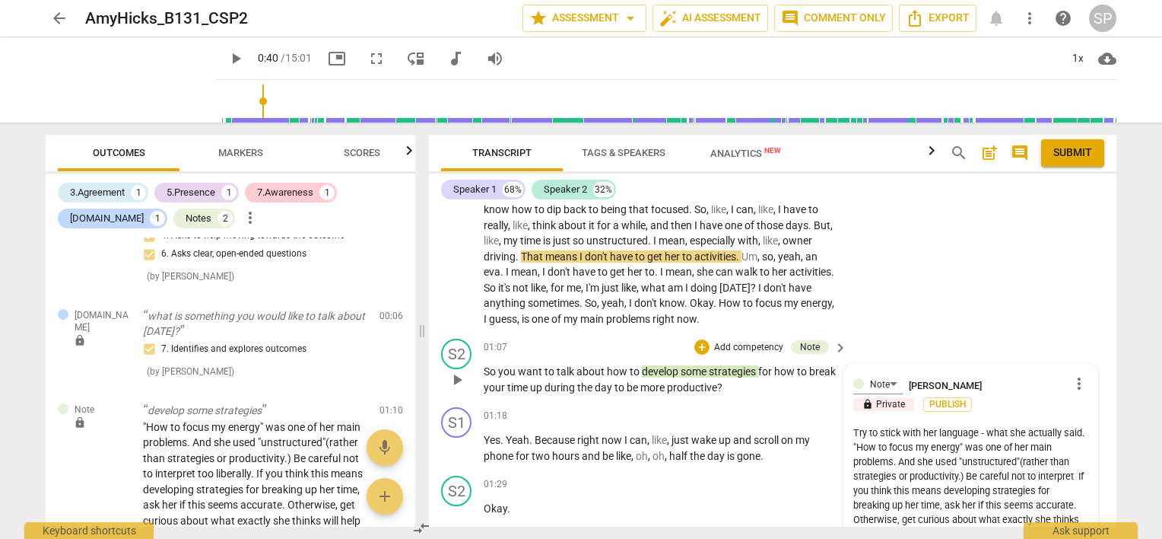
type textarea "Try to stick with her language - what she actually said. "How to focus my energ…"
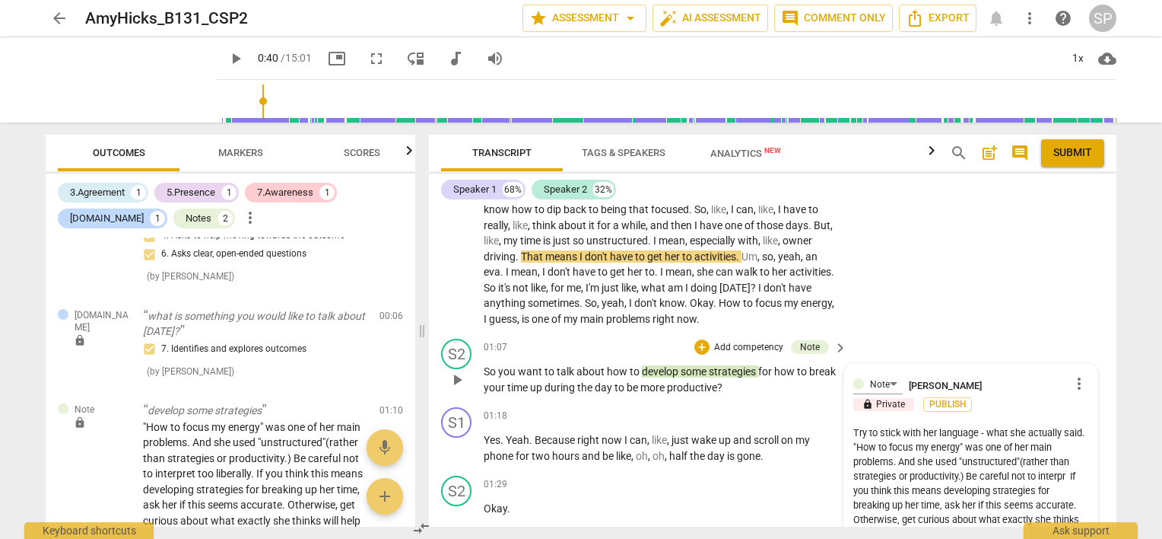
type textarea "Try to stick with her language - what she actually said. "How to focus my energ…"
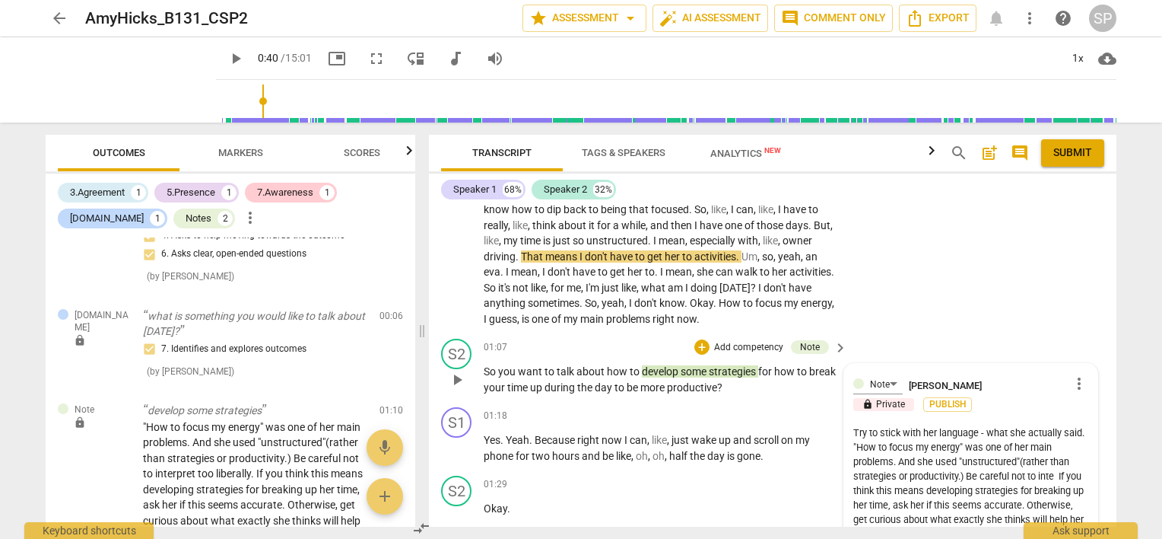
type textarea "Try to stick with her language - what she actually said. "How to focus my energ…"
click at [907, 488] on textarea "Try to stick with her language - what she actually said. "How to focus my energ…" at bounding box center [970, 483] width 235 height 116
click at [948, 490] on textarea "Try to stick with her language - what she actually said. "How to focus my energ…" at bounding box center [970, 483] width 235 height 116
click at [1031, 461] on textarea "Try to stick with her language - what she actually said. "How to focus my energ…" at bounding box center [970, 483] width 235 height 116
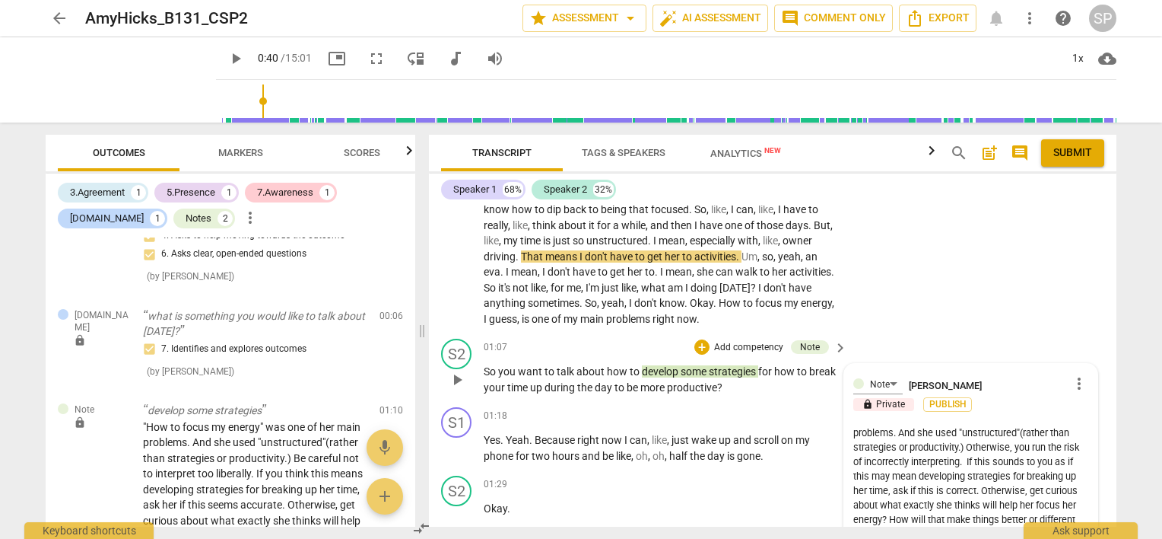
click at [898, 502] on textarea "Try to stick with her language - what she actually said. "How to focus my energ…" at bounding box center [970, 483] width 235 height 116
click at [928, 501] on textarea "Try to stick with her language - what she actually said. "How to focus my energ…" at bounding box center [970, 483] width 235 height 116
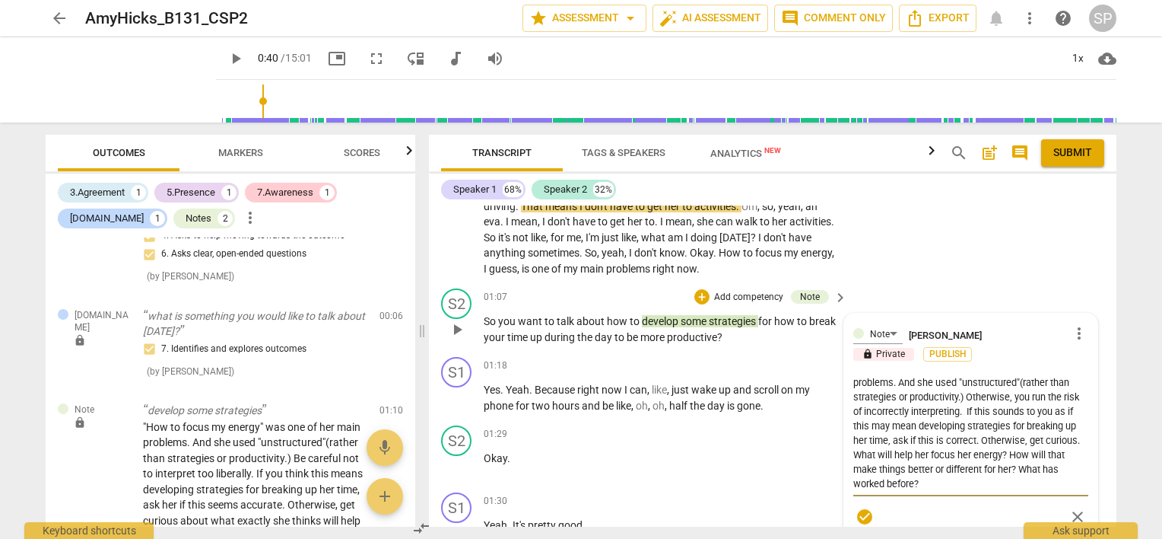
scroll to position [372, 0]
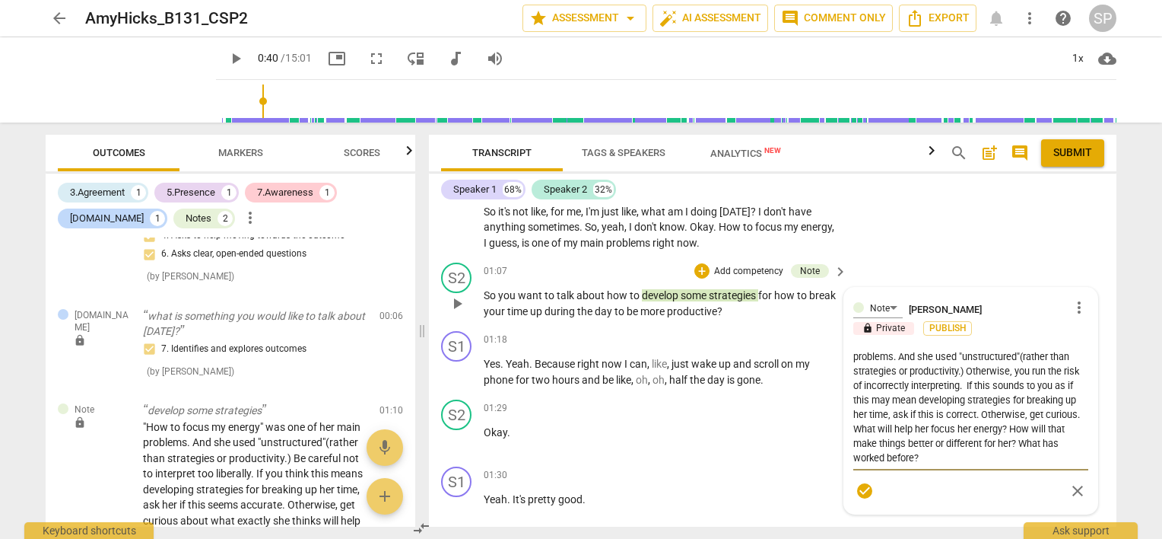
click at [907, 439] on textarea "Try to stick with her language - what she actually said. "How to focus my energ…" at bounding box center [970, 407] width 235 height 116
click at [863, 491] on span "check_circle" at bounding box center [865, 491] width 18 height 18
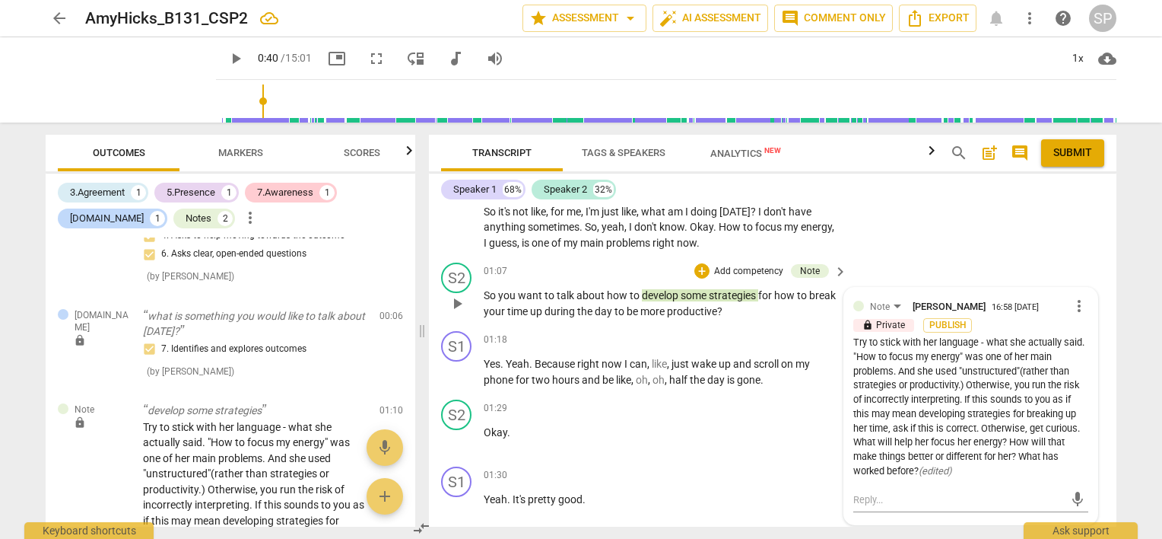
click at [934, 341] on div "Try to stick with her language - what she actually said. "How to focus my energ…" at bounding box center [970, 406] width 235 height 143
click at [1070, 302] on span "more_vert" at bounding box center [1079, 306] width 18 height 18
click at [1074, 303] on li "Edit" at bounding box center [1092, 305] width 52 height 29
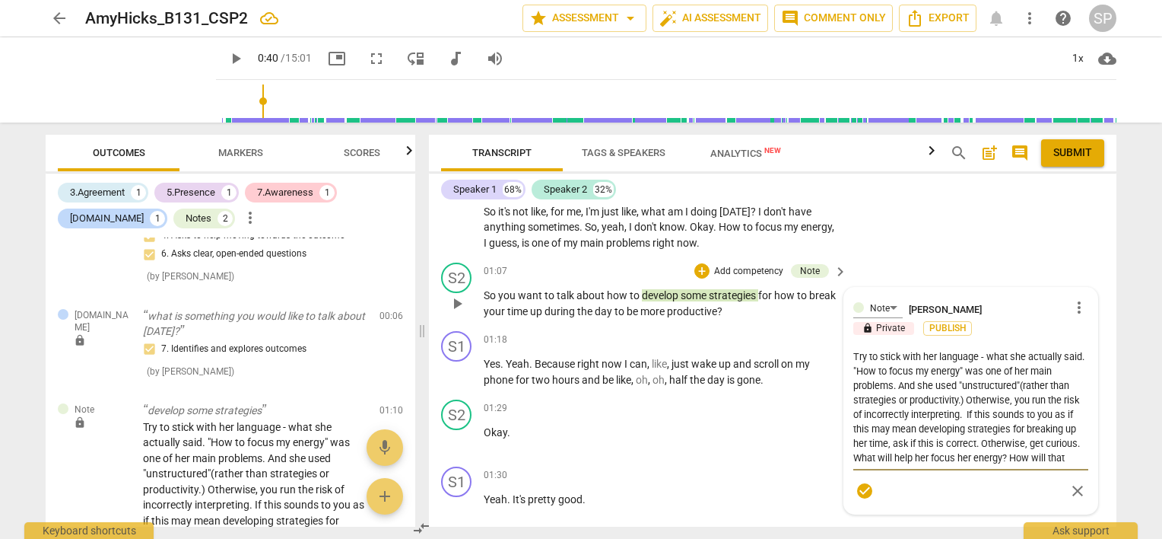
click at [935, 353] on textarea "Try to stick with her language - what she actually said. "How to focus my energ…" at bounding box center [970, 407] width 235 height 116
click at [961, 379] on textarea "Try to stick with your client's language - what she actually said. "How to focu…" at bounding box center [970, 407] width 235 height 116
click at [974, 383] on textarea "Try to stick with your client's language - what she actually said. "How to focu…" at bounding box center [970, 407] width 235 height 116
click at [992, 415] on textarea "Try to stick with your client's language - what she actually said. "How to focu…" at bounding box center [970, 407] width 235 height 116
click at [1044, 442] on textarea "Try to stick with your client's language - what she actually said. "How to focu…" at bounding box center [970, 407] width 235 height 116
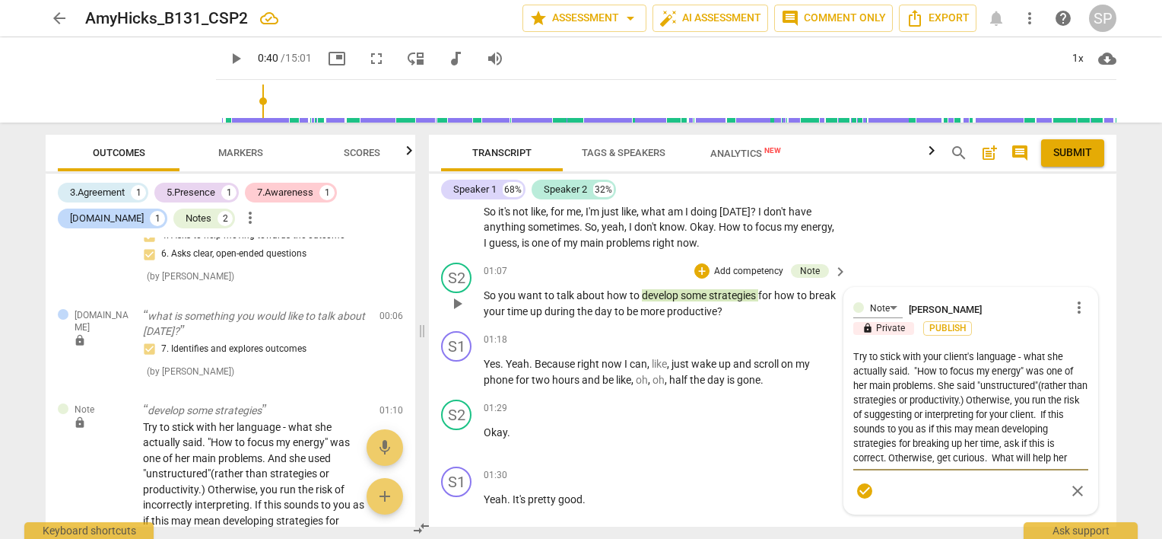
click at [949, 427] on textarea "Try to stick with your client's language - what she actually said. "How to focu…" at bounding box center [970, 407] width 235 height 116
click at [938, 427] on textarea "Try to stick with your client's language - what she actually said. "How to focu…" at bounding box center [970, 407] width 235 height 116
click at [862, 490] on span "check_circle" at bounding box center [865, 491] width 18 height 18
